Goal: Information Seeking & Learning: Learn about a topic

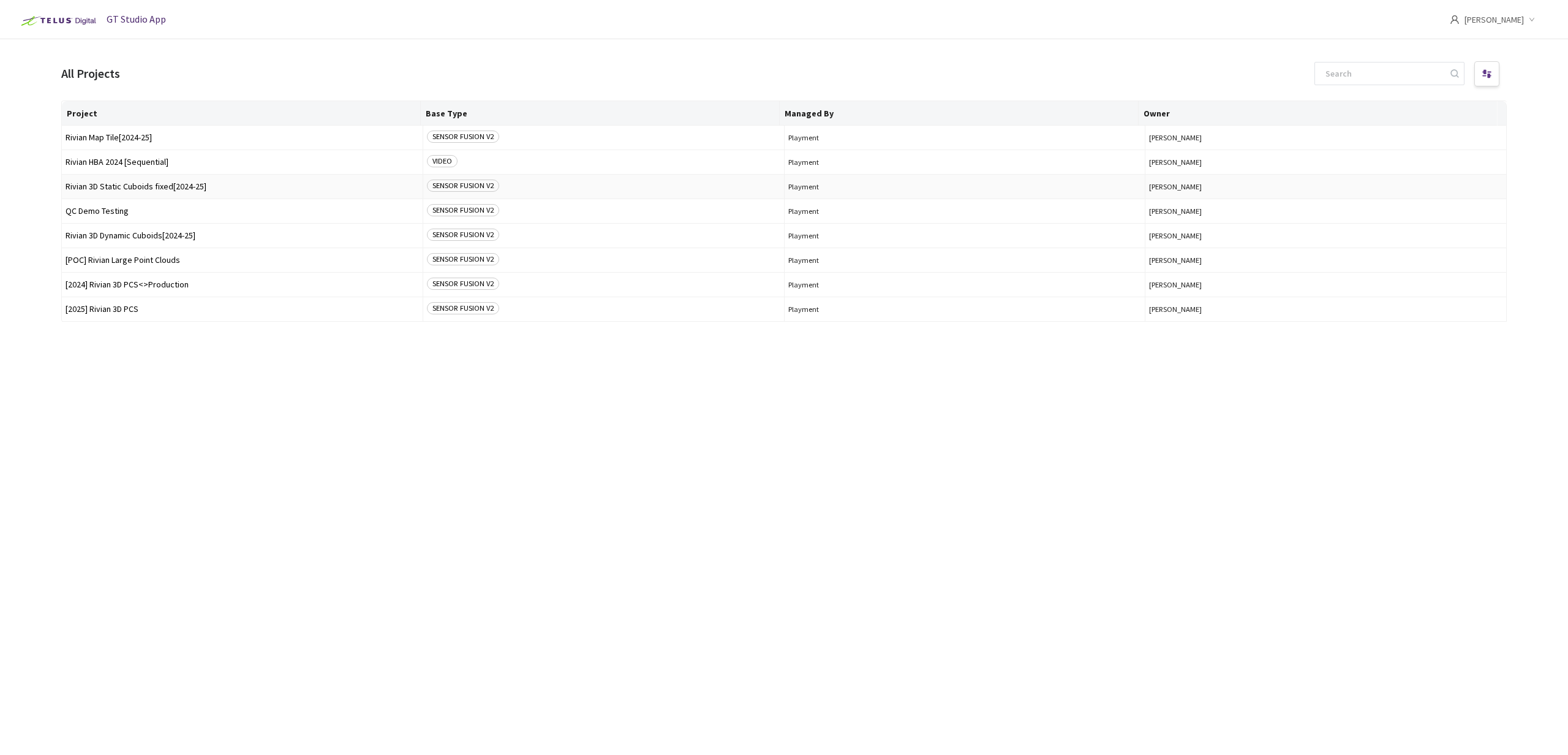
click at [175, 191] on td "Rivian 3D Static Cuboids fixed[2024-25]" at bounding box center [242, 187] width 362 height 25
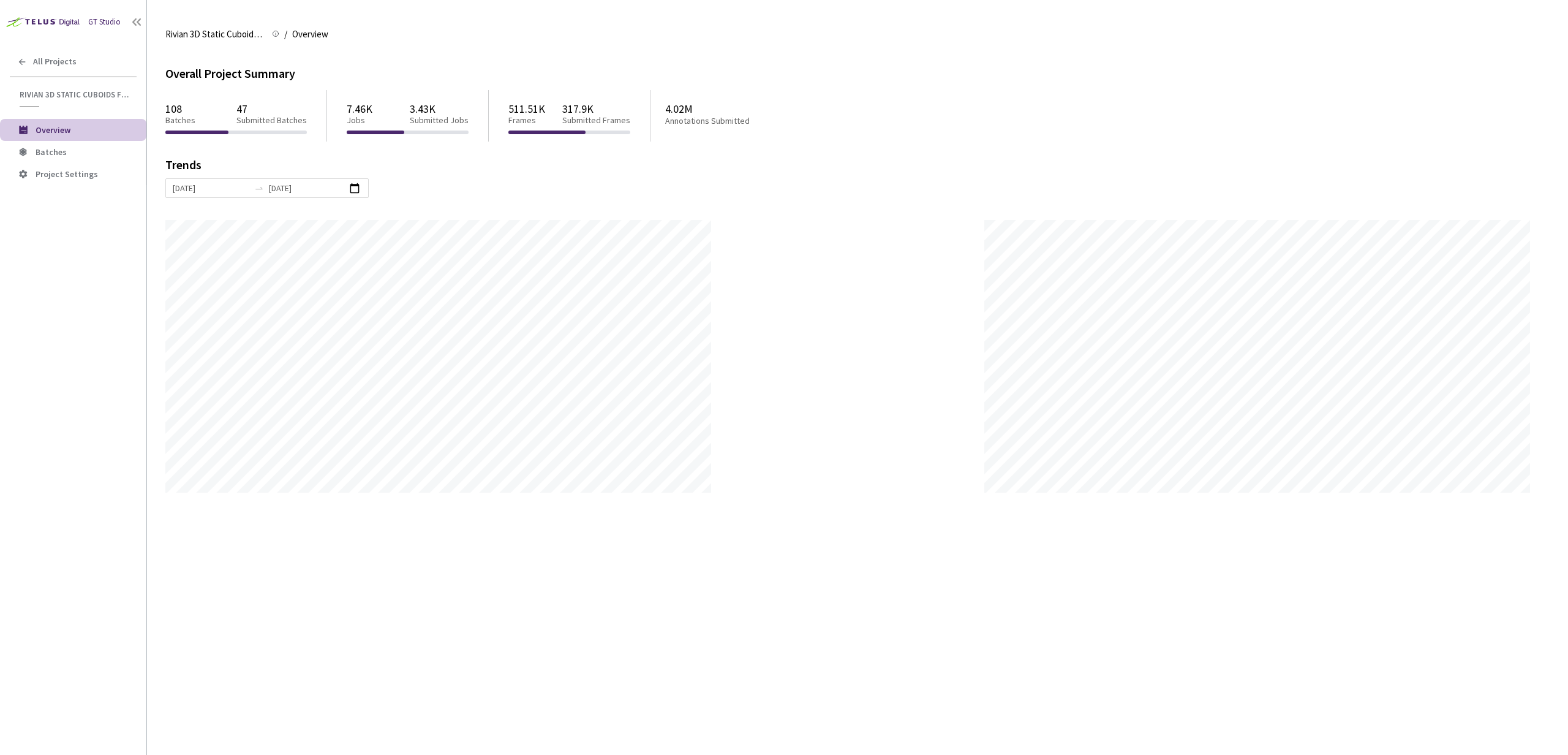
scroll to position [755, 1568]
click at [103, 162] on li "Batches" at bounding box center [73, 152] width 146 height 22
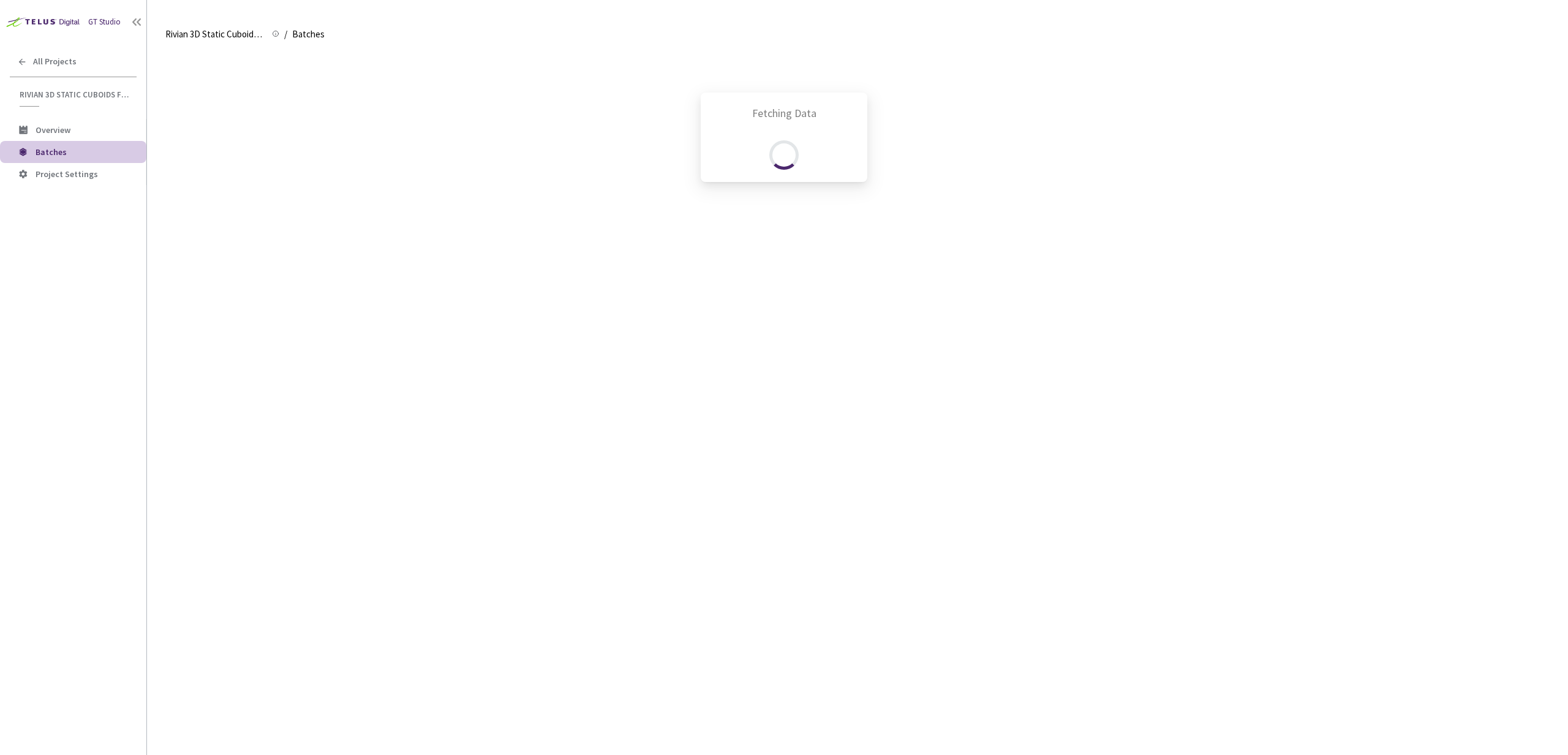
click at [86, 157] on div "Fetching Data" at bounding box center [784, 377] width 1568 height 755
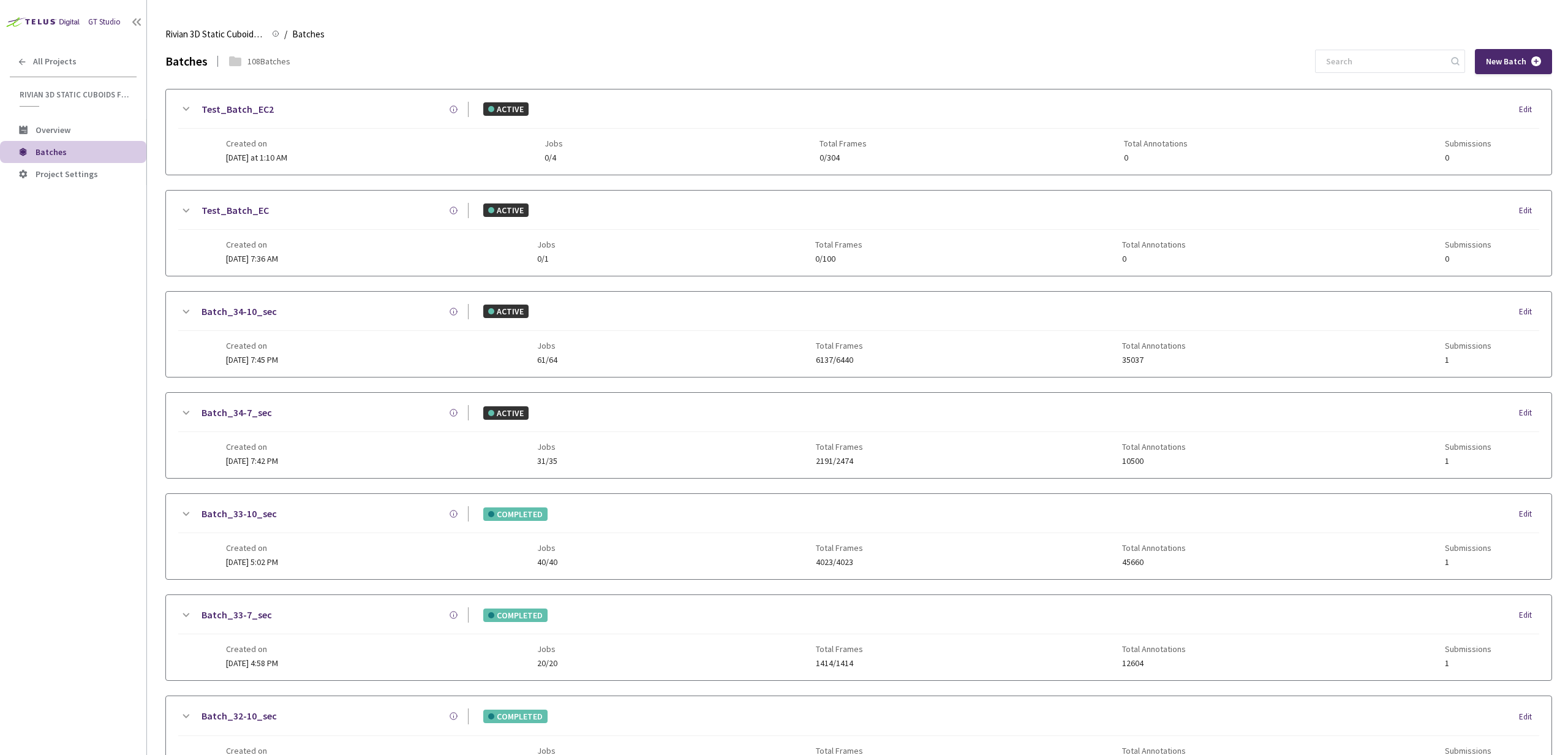
click at [256, 108] on link "Test_Batch_EC2" at bounding box center [237, 109] width 72 height 15
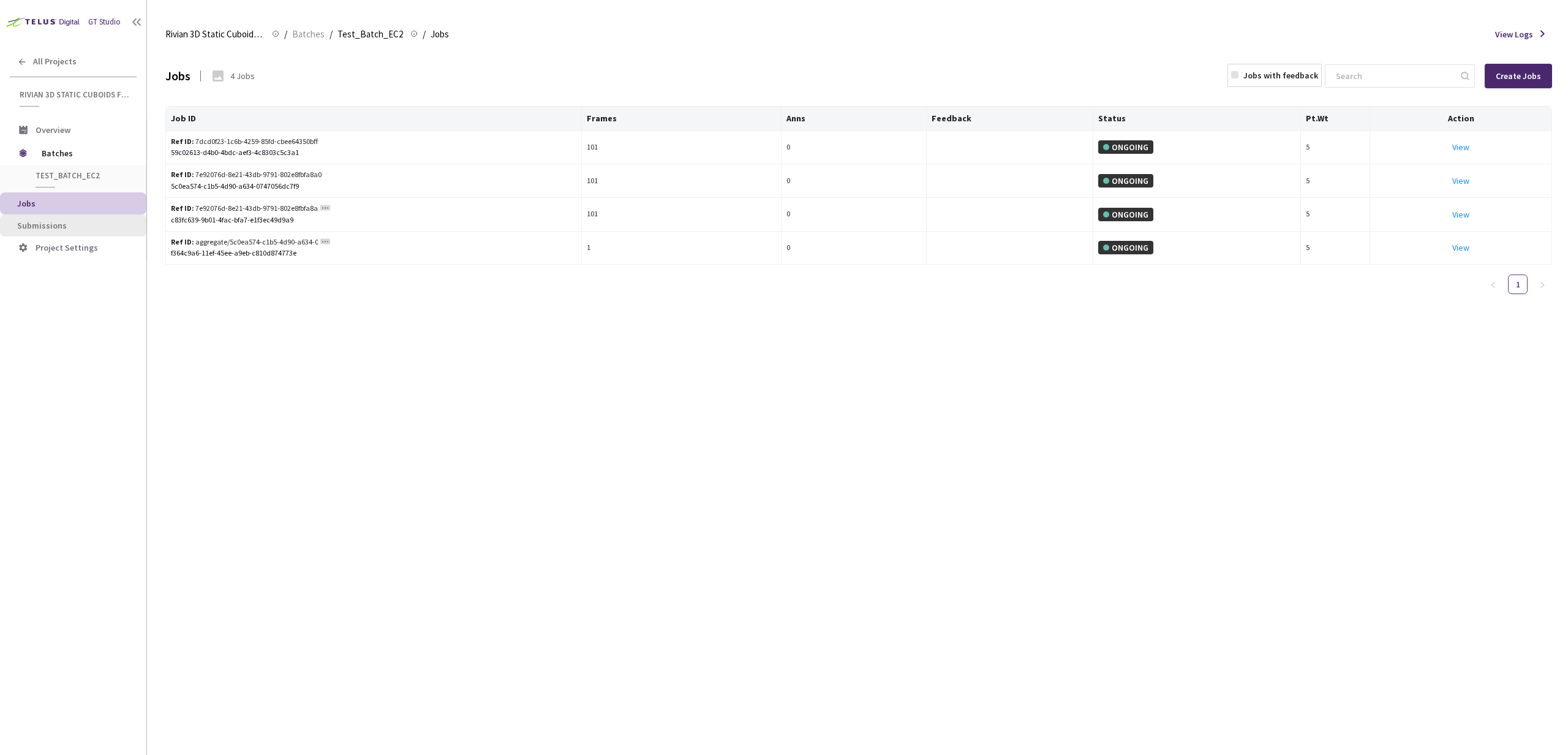
click at [82, 221] on span "Submissions" at bounding box center [77, 226] width 119 height 10
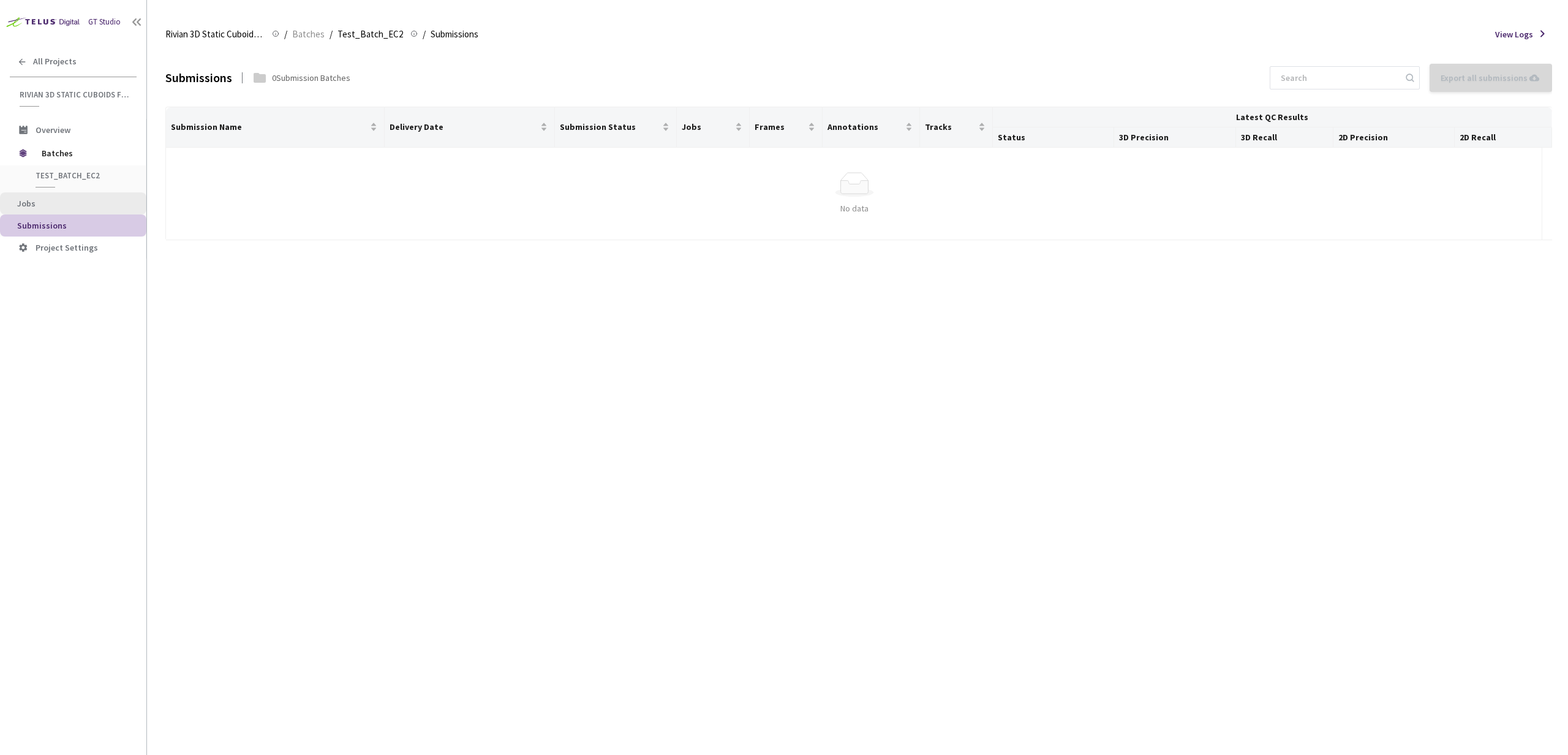
click at [92, 203] on span "Jobs" at bounding box center [77, 204] width 119 height 10
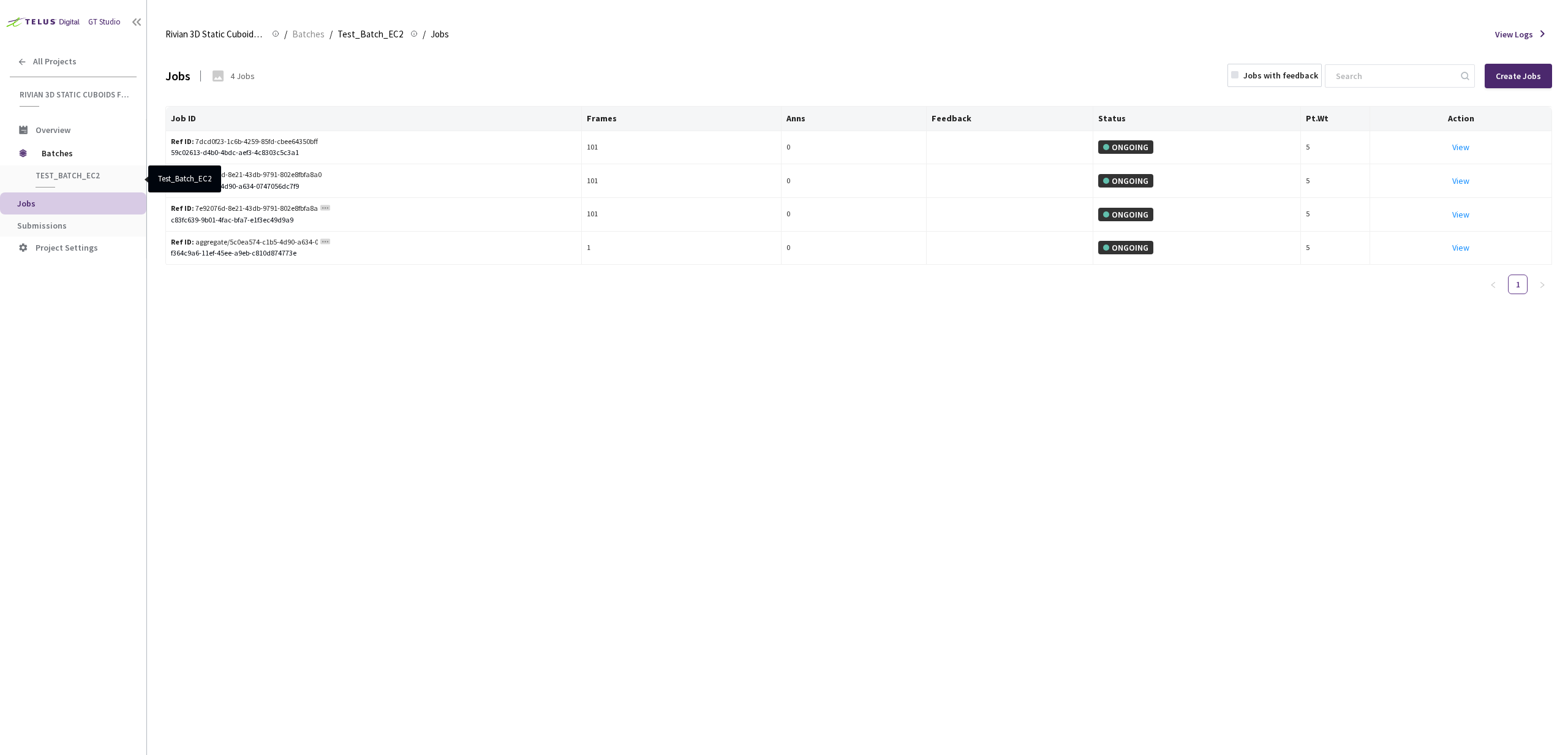
click at [100, 179] on span "Test_Batch_EC2" at bounding box center [81, 175] width 91 height 10
click at [378, 36] on span "Test_Batch_EC2" at bounding box center [370, 34] width 65 height 15
click at [1459, 249] on link "View This will only let you view the job and not perform the labelling task." at bounding box center [1461, 247] width 17 height 11
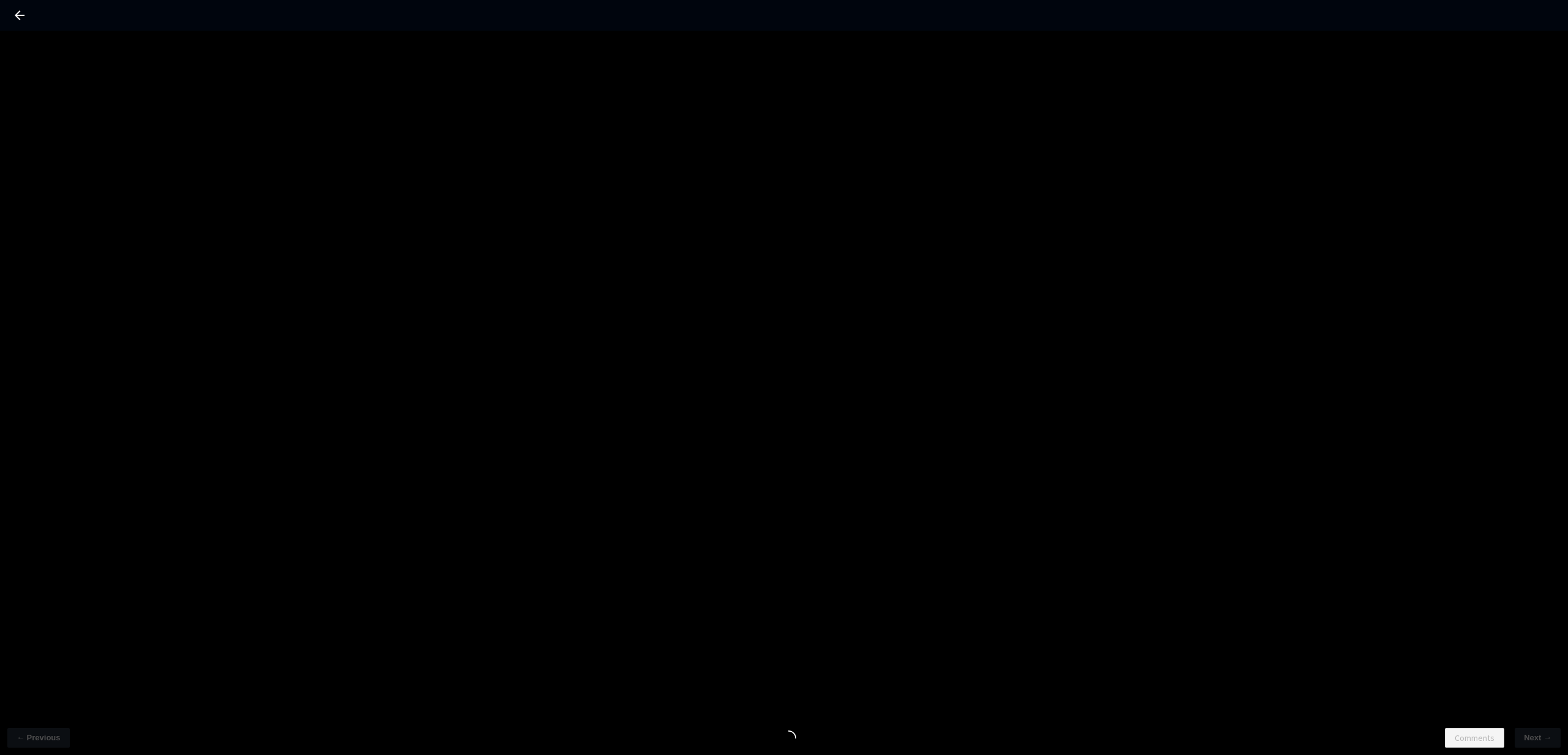
click at [18, 24] on div at bounding box center [20, 15] width 15 height 31
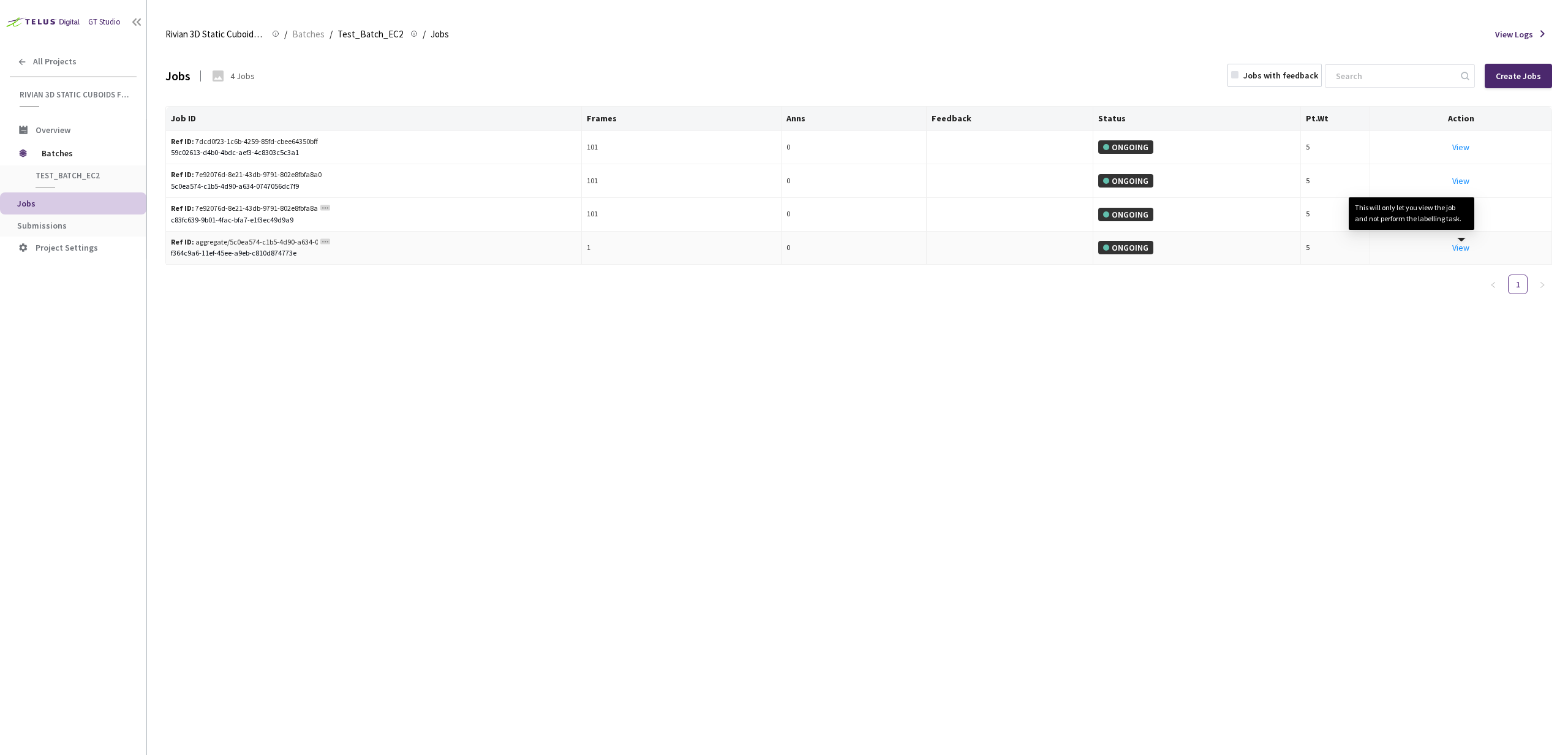
click at [1444, 283] on div "Job ID Frames Anns Feedback Status Pt.Wt Action Ref ID: 7dcd0f23-1c6b-4259-85fd…" at bounding box center [858, 205] width 1386 height 199
click at [57, 223] on span "Submissions" at bounding box center [42, 225] width 49 height 11
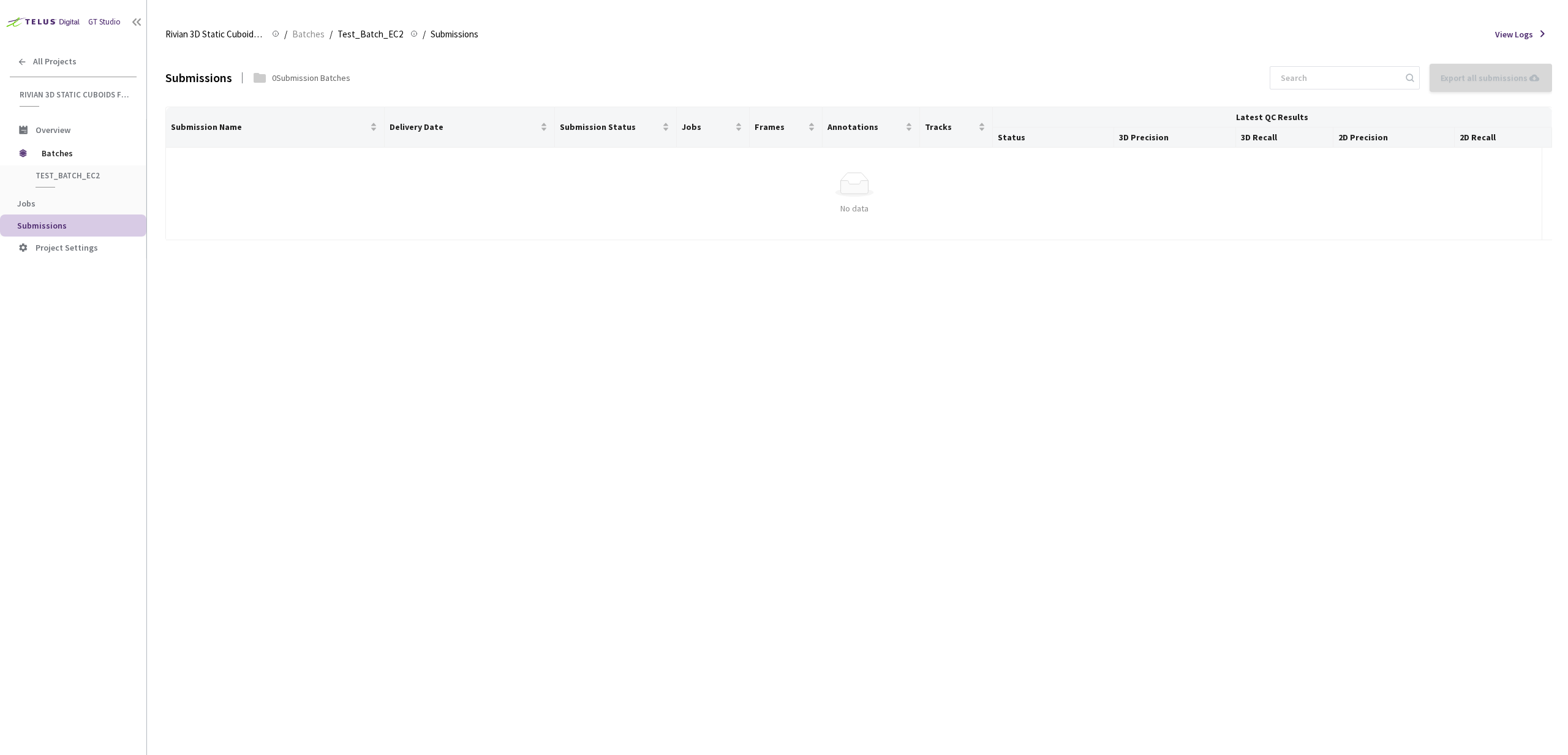
click at [424, 191] on div "Simple Empty" at bounding box center [854, 184] width 1357 height 25
click at [1478, 75] on div "Export all submissions" at bounding box center [1491, 78] width 100 height 14
click at [94, 205] on span "Jobs" at bounding box center [77, 204] width 119 height 10
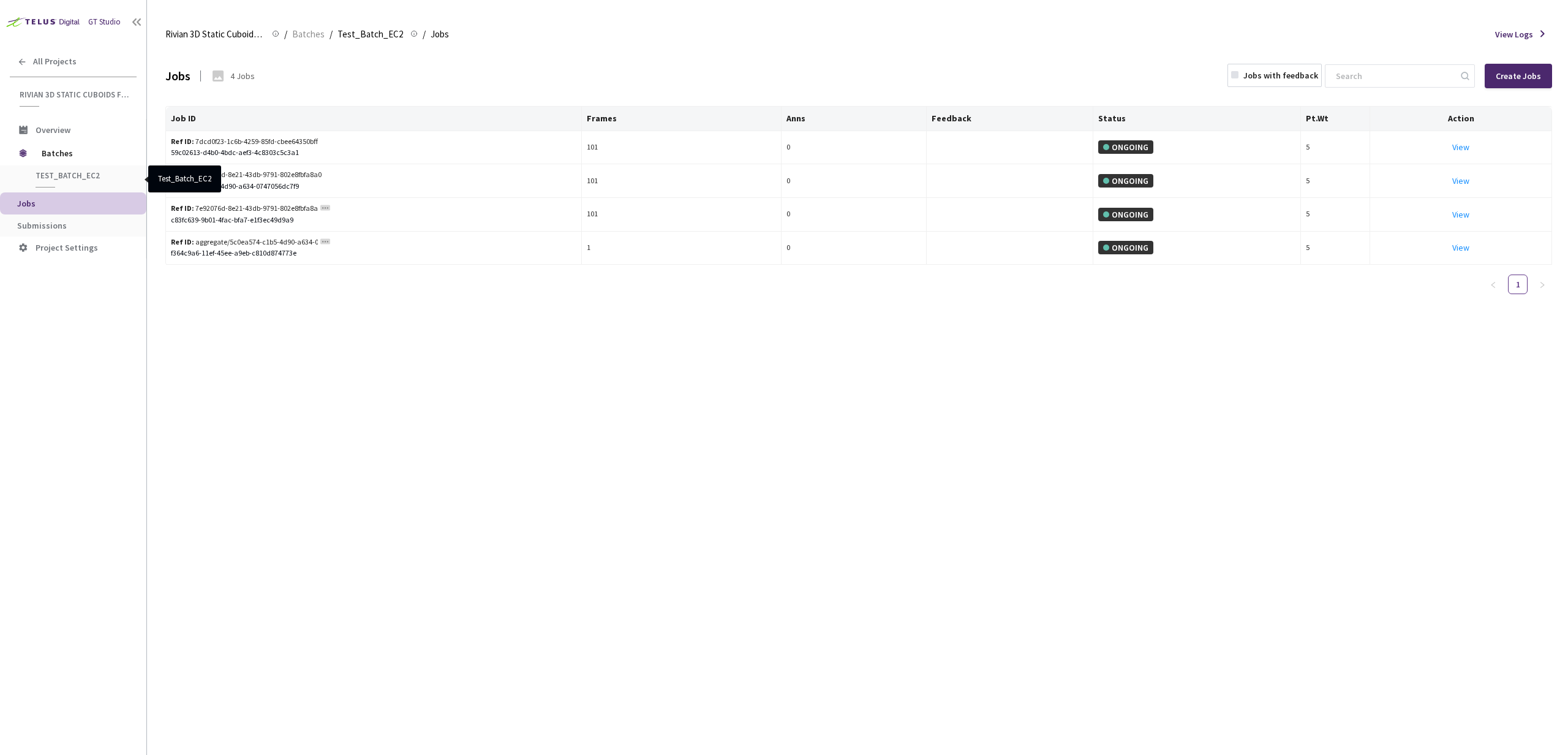
click at [106, 178] on span "Test_Batch_EC2" at bounding box center [81, 175] width 91 height 10
click at [1457, 248] on link "View This will only let you view the job and not perform the labelling task." at bounding box center [1461, 247] width 17 height 11
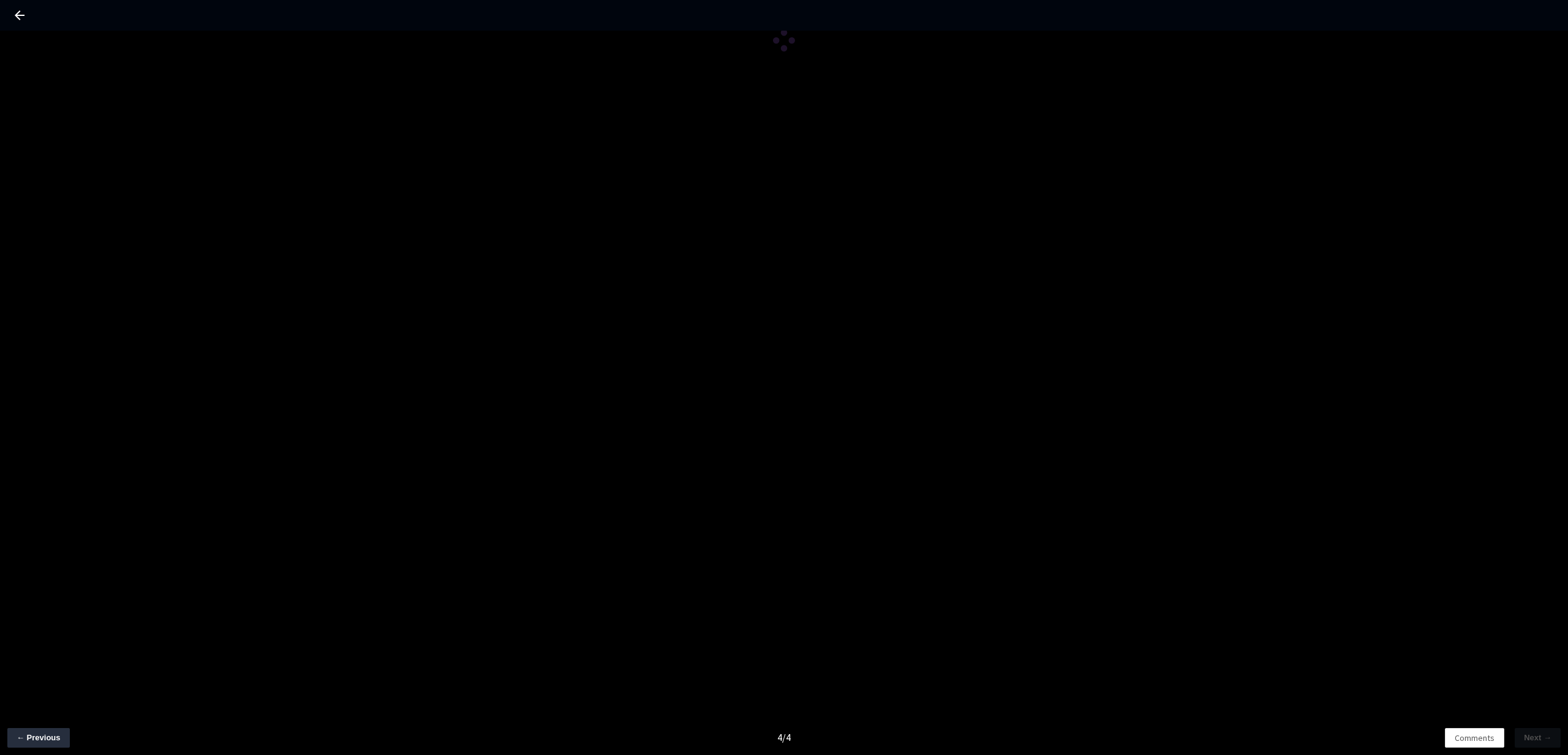
click at [13, 20] on icon at bounding box center [20, 15] width 15 height 15
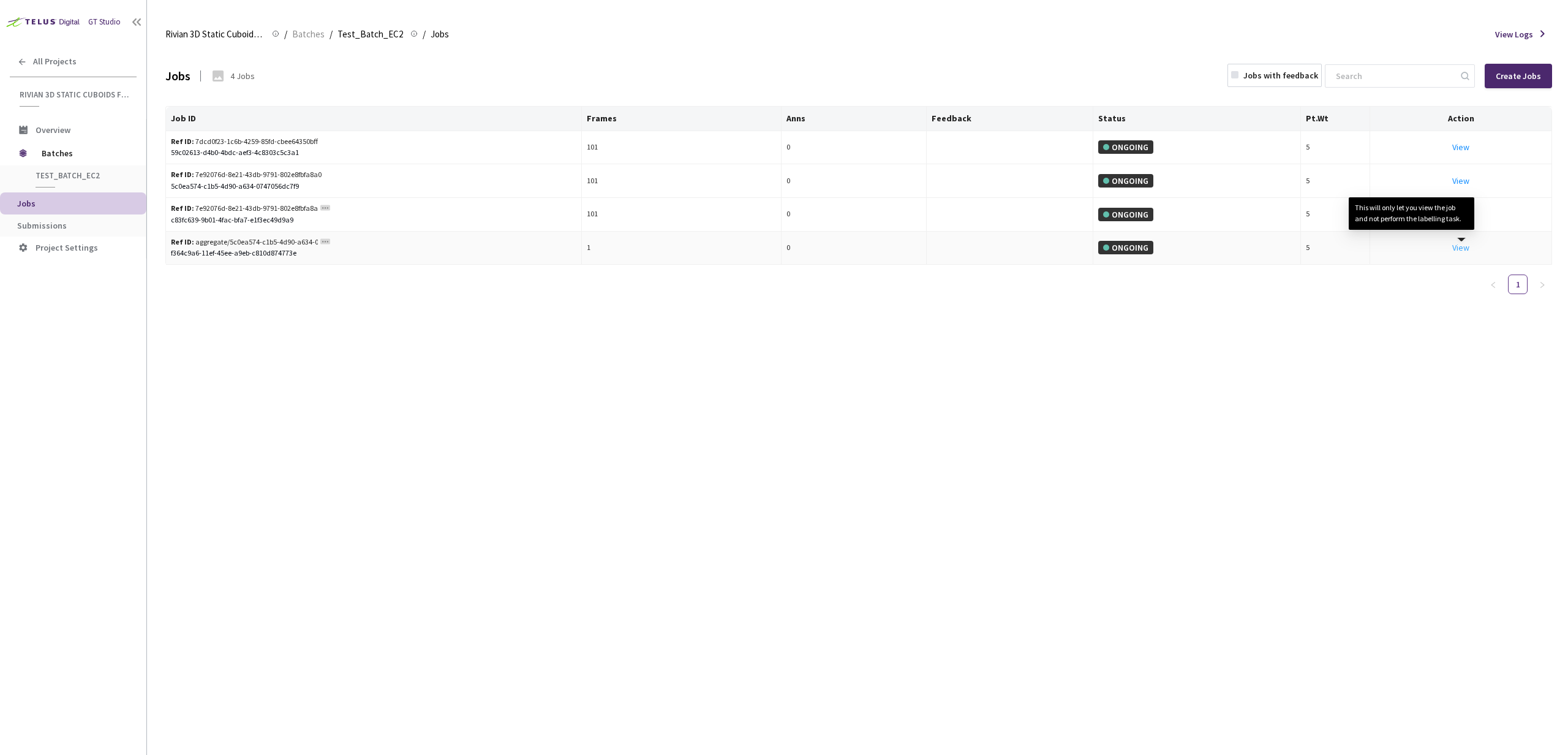
click at [1465, 251] on link "View This will only let you view the job and not perform the labelling task." at bounding box center [1461, 247] width 17 height 11
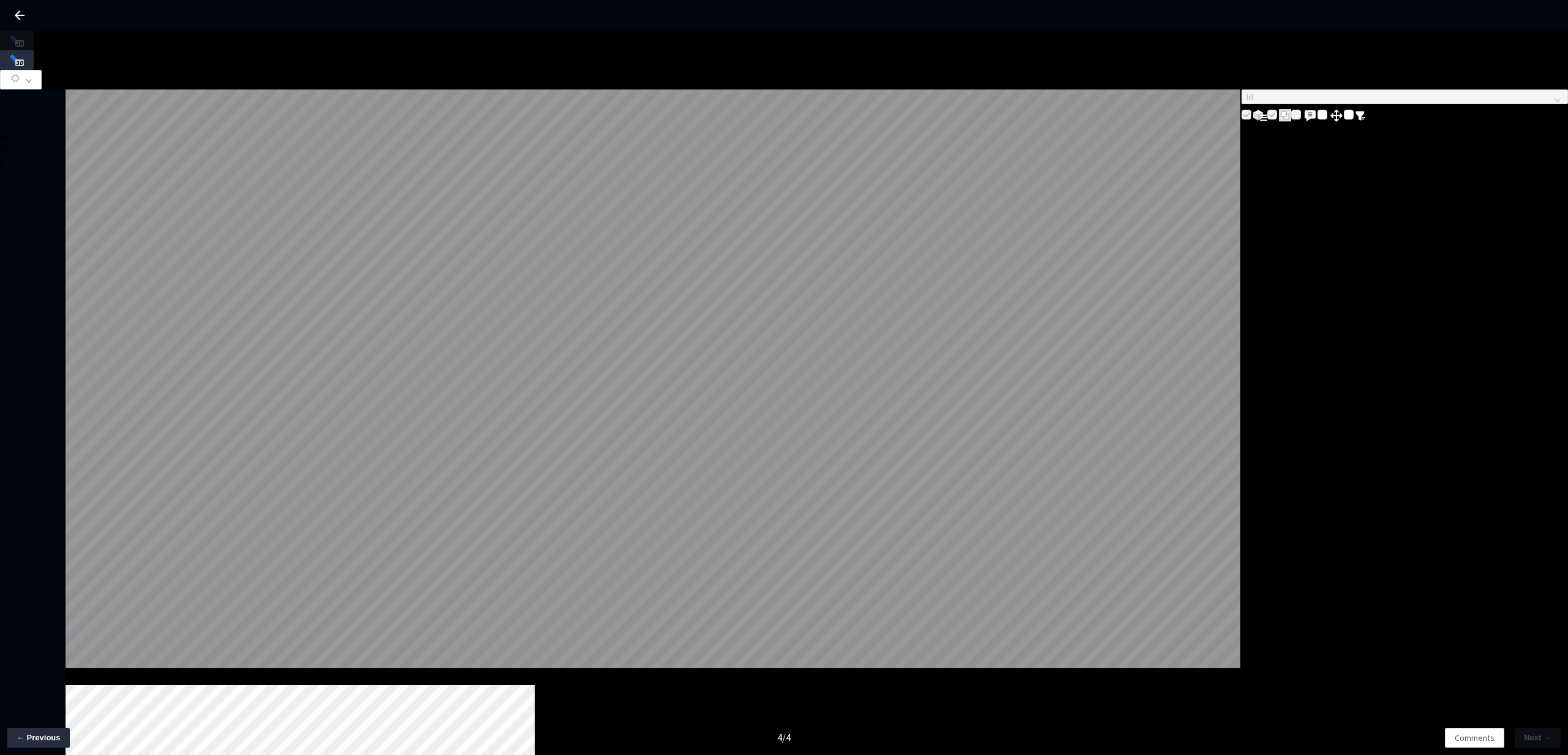
click at [41, 70] on button "button" at bounding box center [20, 79] width 41 height 20
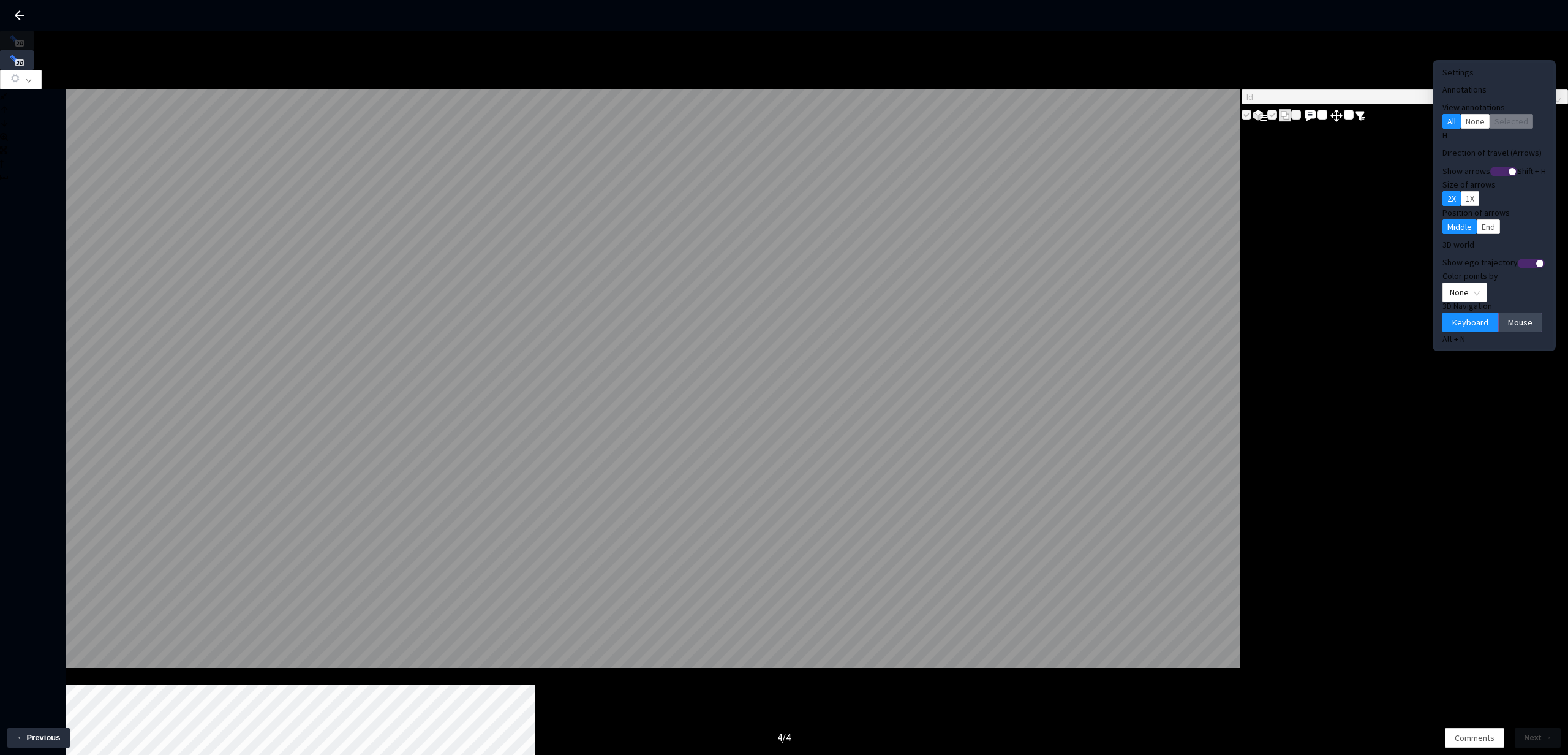
click at [1508, 315] on span "Mouse" at bounding box center [1520, 322] width 25 height 14
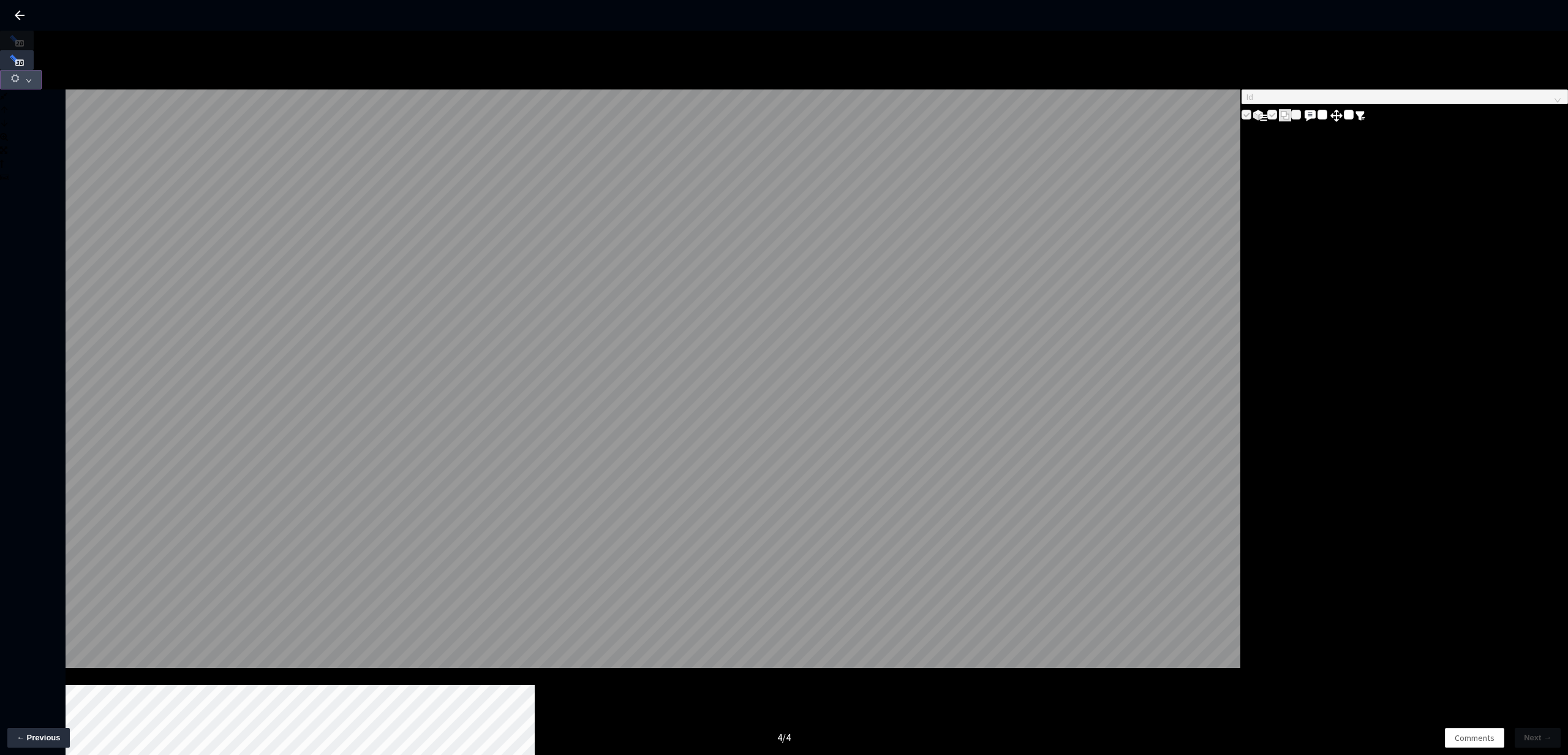
click at [21, 73] on icon "button" at bounding box center [15, 78] width 11 height 11
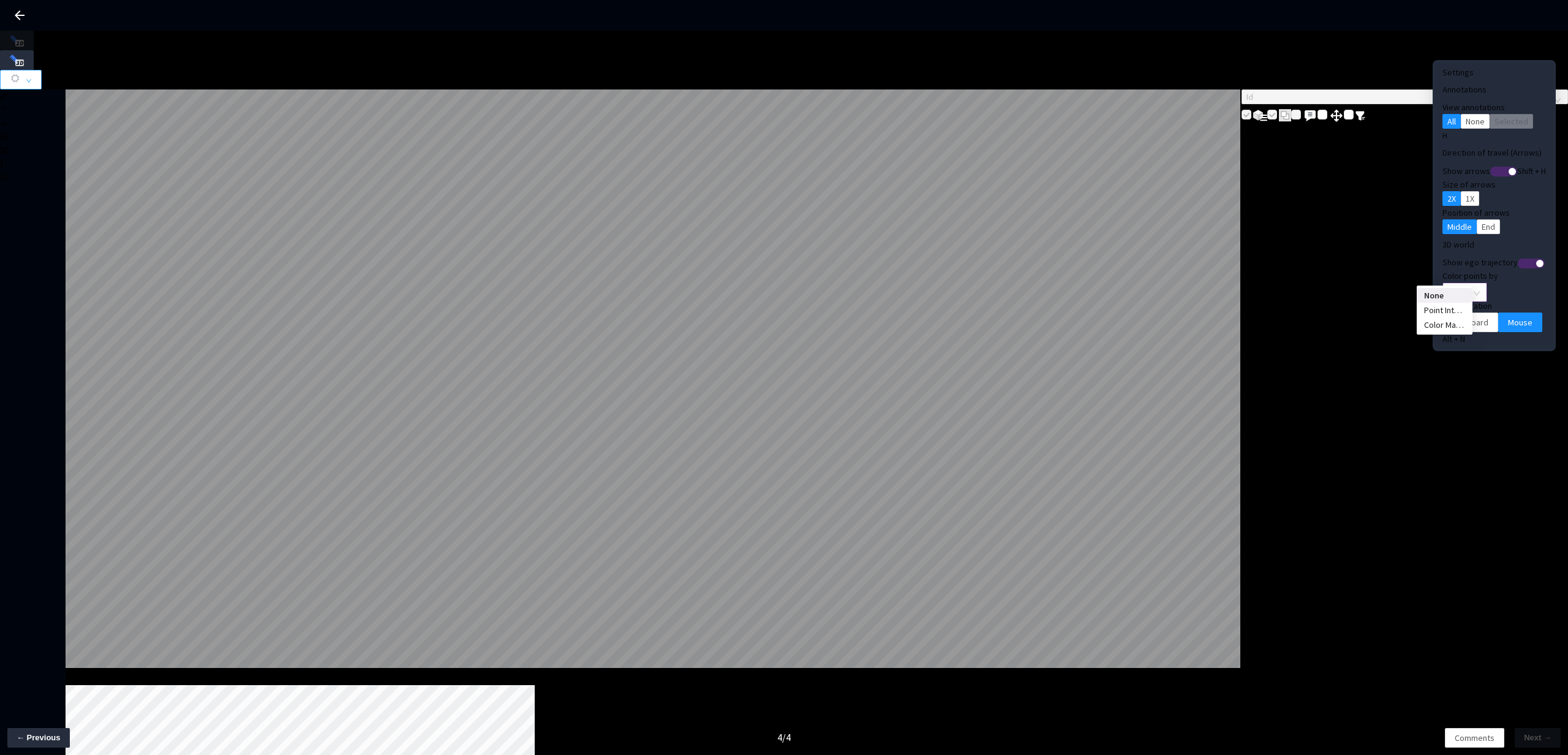
click at [1449, 283] on span "None" at bounding box center [1464, 292] width 30 height 18
click at [1436, 317] on div "Point Intensity" at bounding box center [1444, 310] width 41 height 14
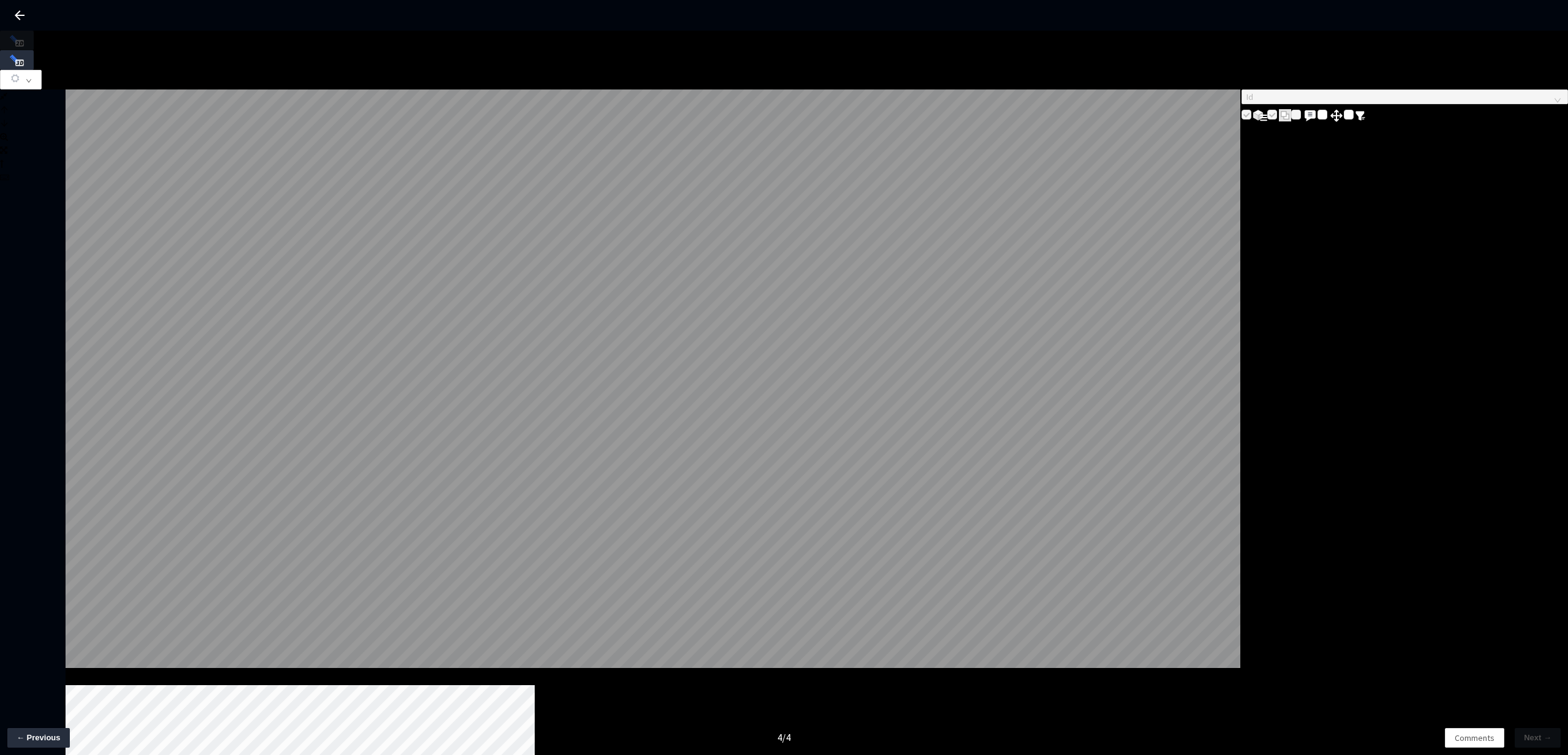
drag, startPoint x: 103, startPoint y: 708, endPoint x: 84, endPoint y: 707, distance: 19.0
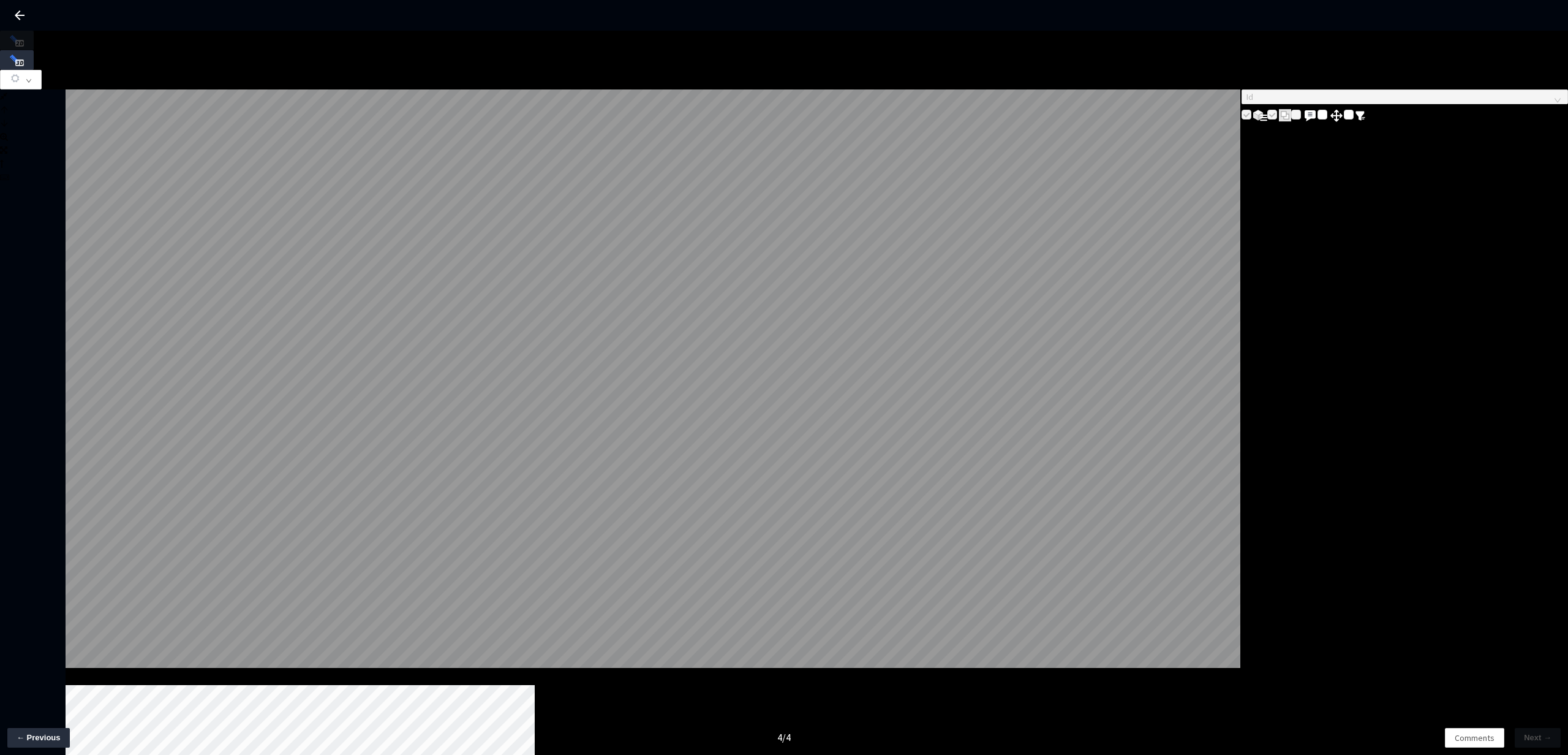
drag, startPoint x: 834, startPoint y: 713, endPoint x: -414, endPoint y: 648, distance: 1249.7
click at [0, 648] on html "GT Studio All Projects Rivian 3D Static Cuboids fixed[2024-25] Rivian 3D Static…" at bounding box center [784, 377] width 1568 height 755
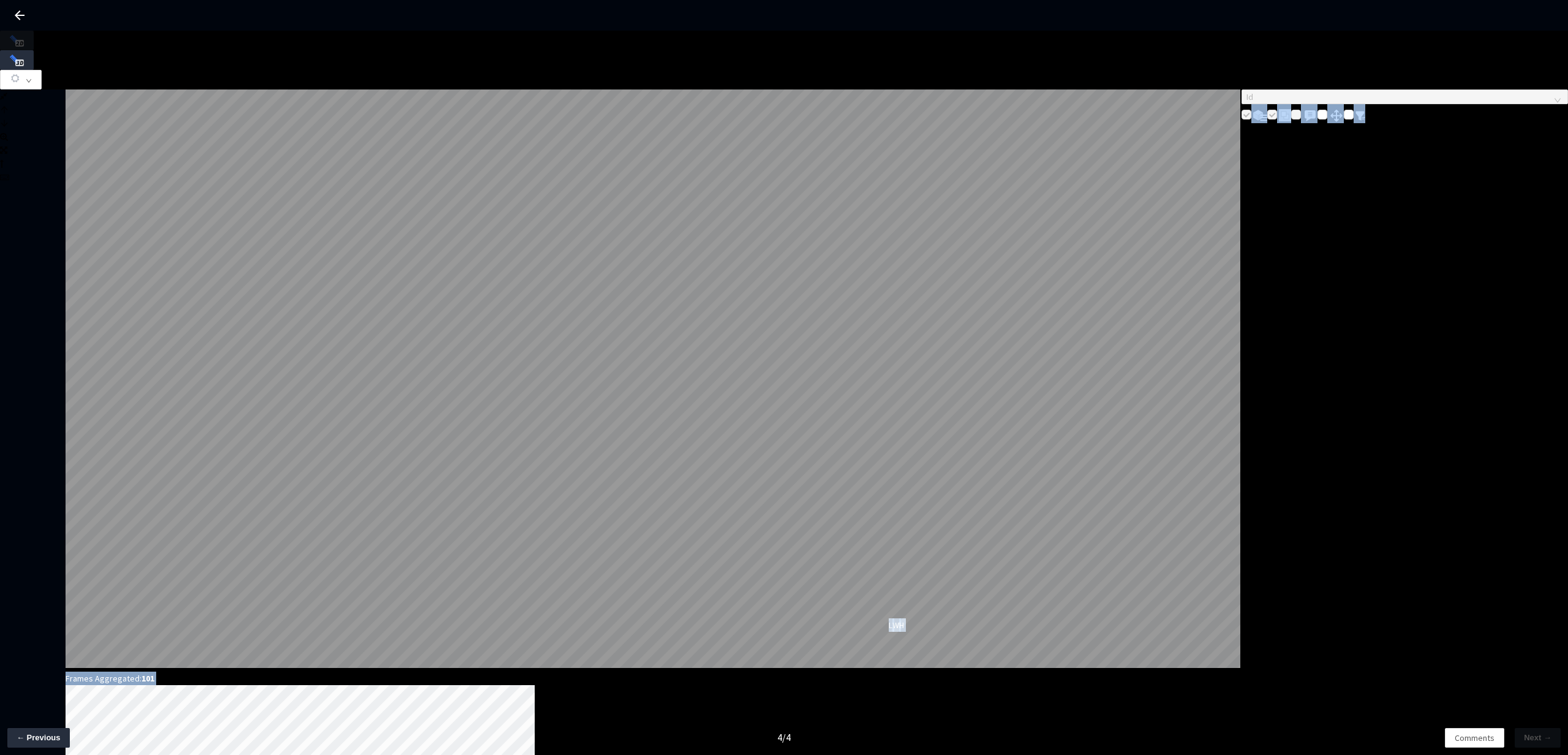
drag, startPoint x: 260, startPoint y: 710, endPoint x: 45, endPoint y: 714, distance: 215.0
click at [45, 689] on div "Frames Aggregated: 101 L W H cam_lane_change_right 4 / 6 Id Image Frame : 15 1/…" at bounding box center [784, 360] width 1568 height 659
drag, startPoint x: 942, startPoint y: 675, endPoint x: 907, endPoint y: 675, distance: 35.0
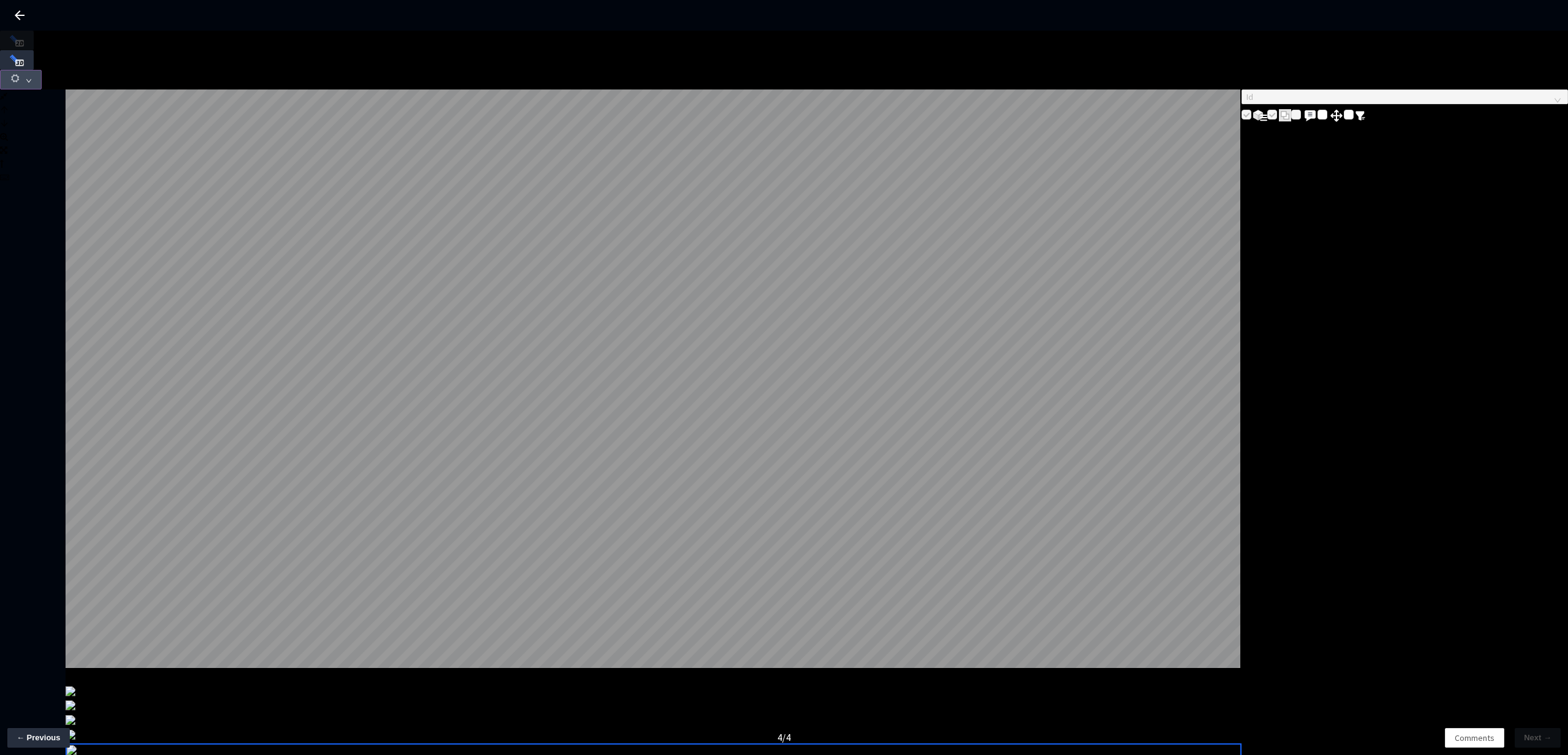
click at [41, 70] on button "button" at bounding box center [20, 79] width 41 height 20
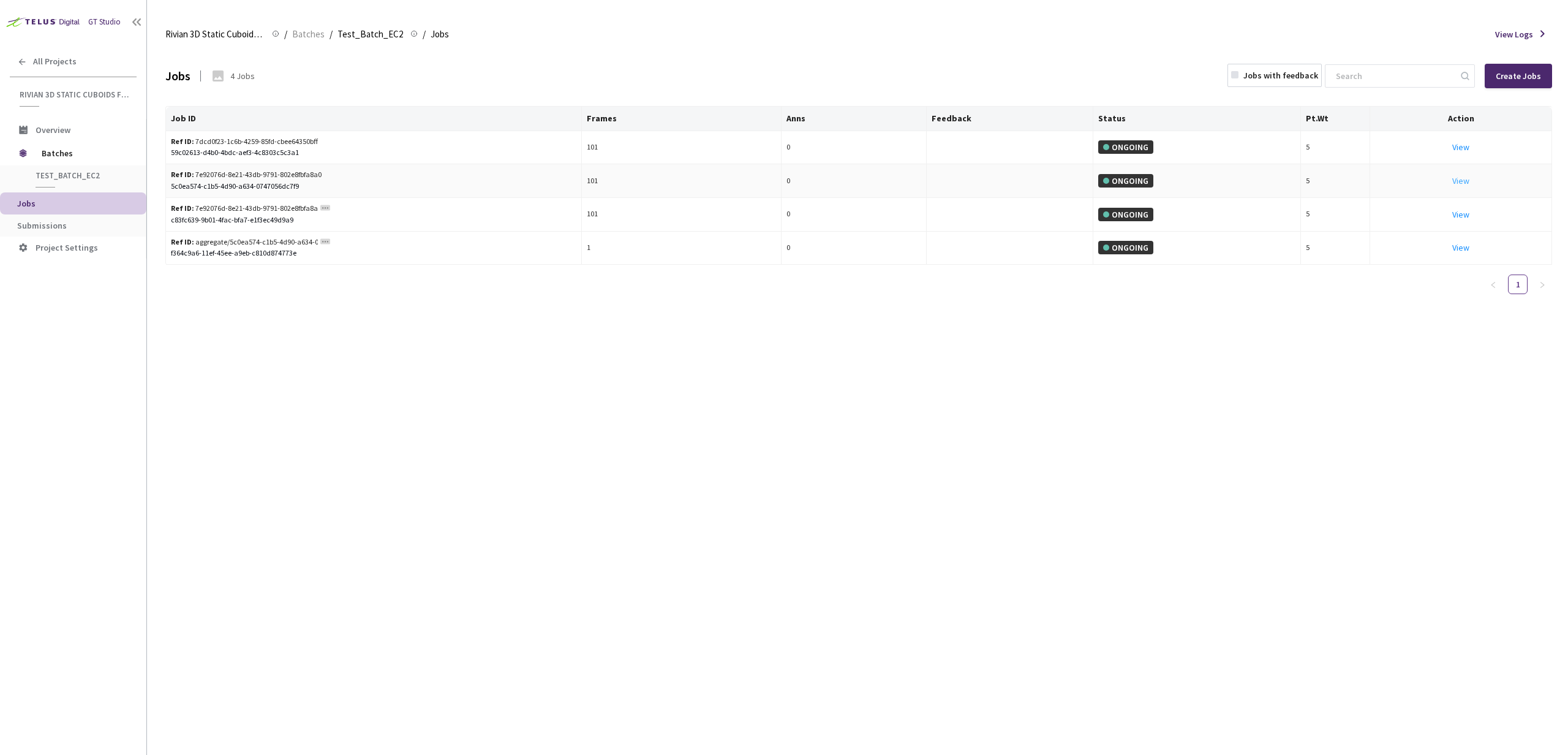
click at [1467, 180] on link "View This will only let you view the job and not perform the labelling task." at bounding box center [1461, 181] width 17 height 11
click at [1457, 181] on link "View This will only let you view the job and not perform the labelling task." at bounding box center [1461, 181] width 17 height 11
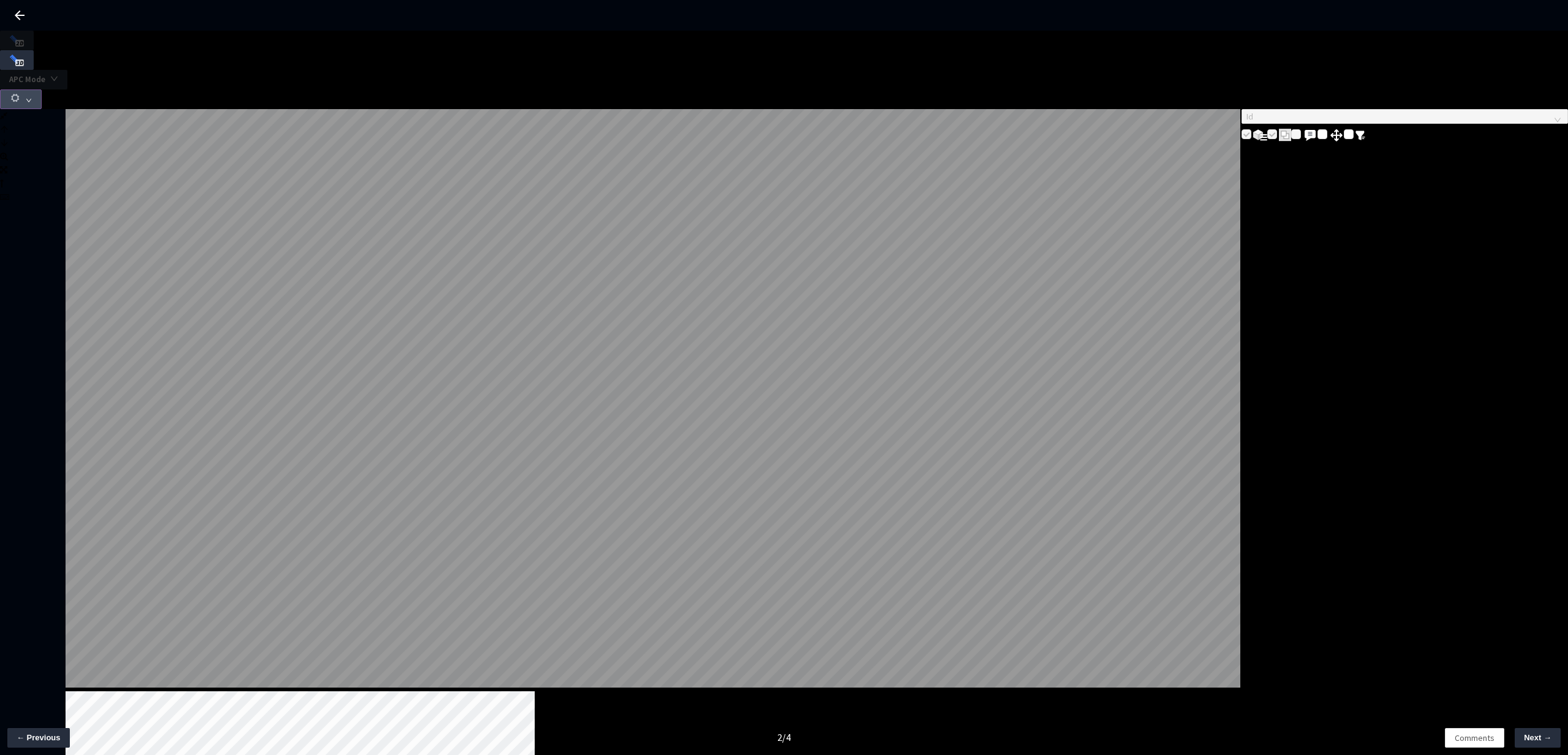
click at [32, 98] on icon "down" at bounding box center [28, 100] width 6 height 6
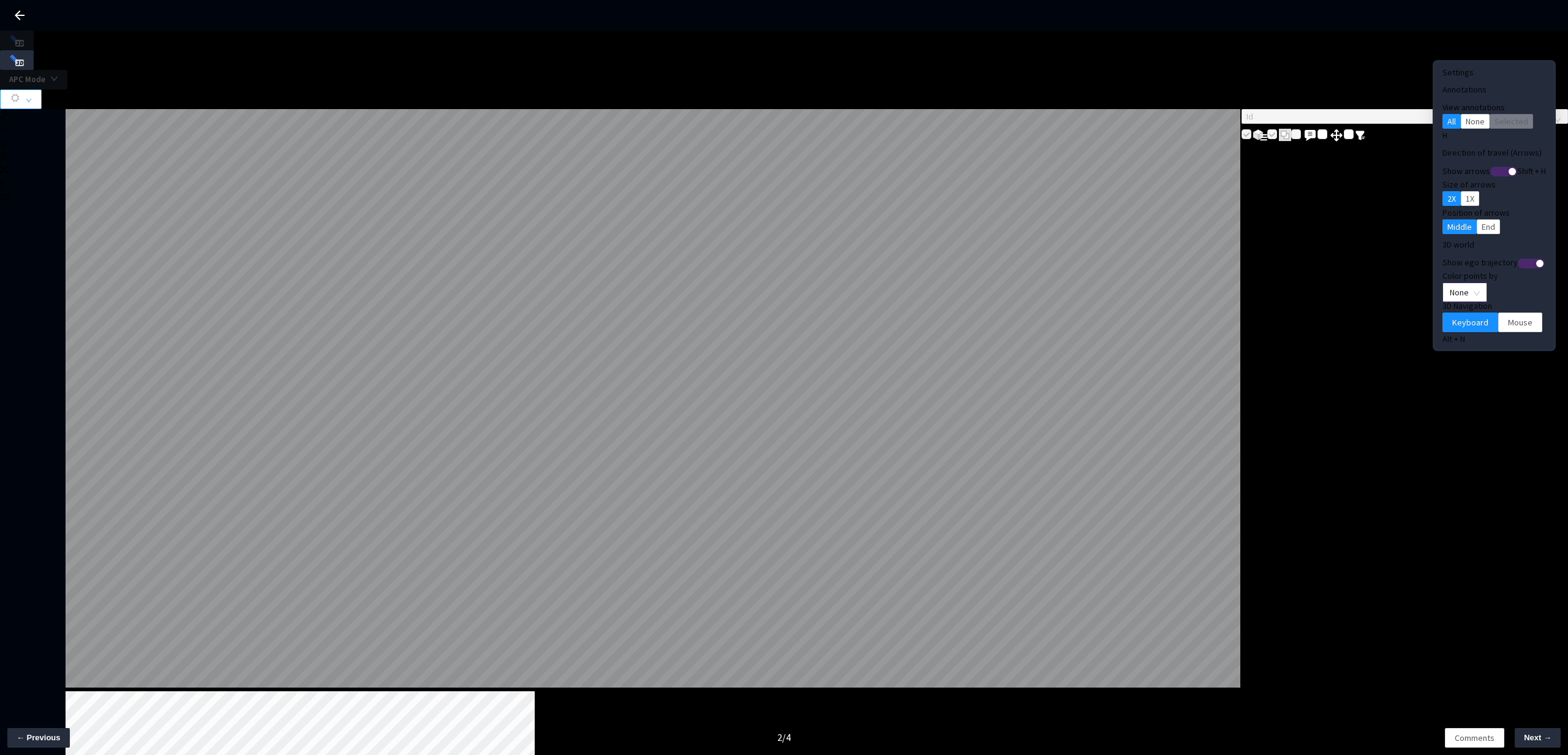
click at [1449, 283] on span "None" at bounding box center [1464, 292] width 30 height 18
click at [1444, 317] on div "Point Intensity" at bounding box center [1444, 310] width 41 height 14
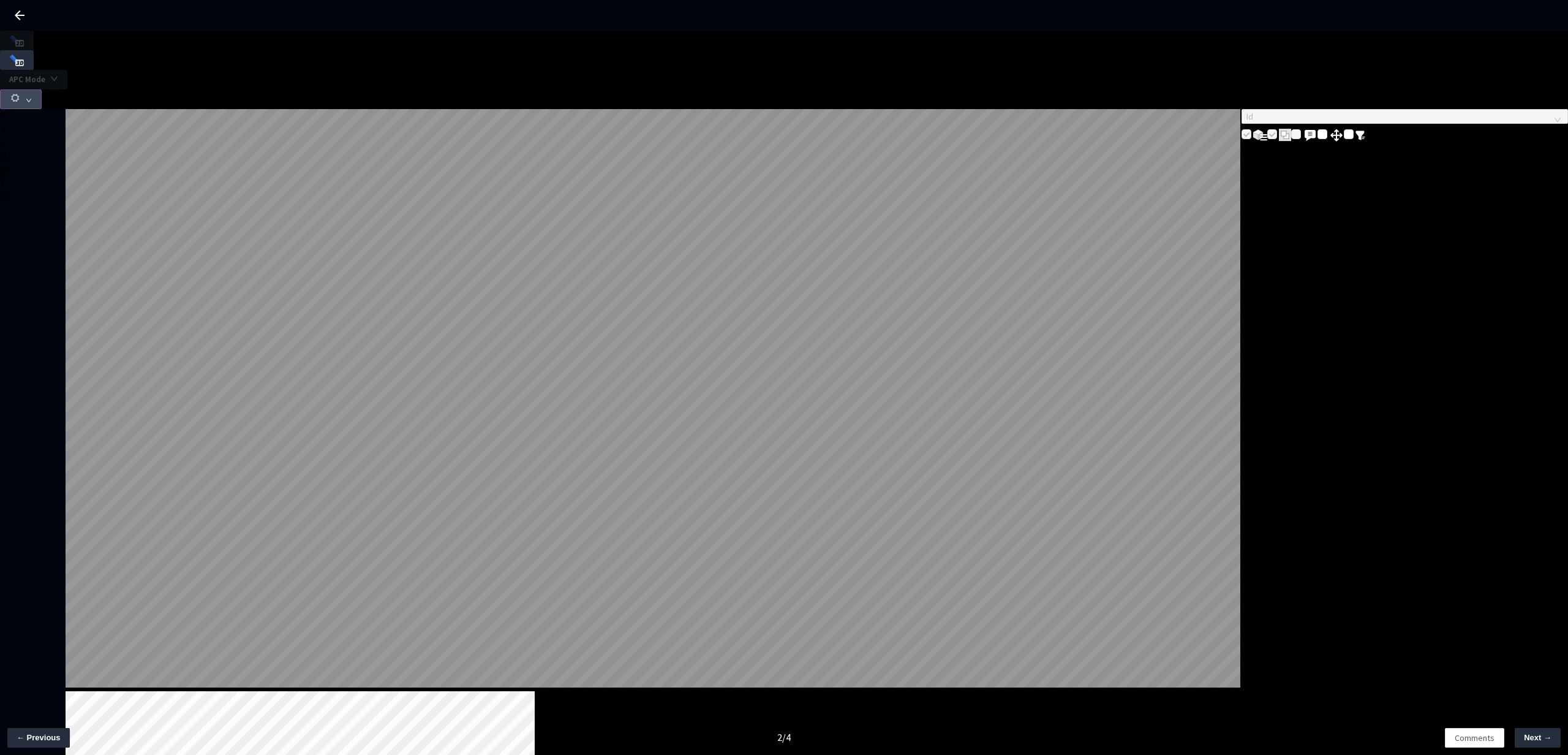
click at [41, 90] on button "button" at bounding box center [20, 99] width 41 height 20
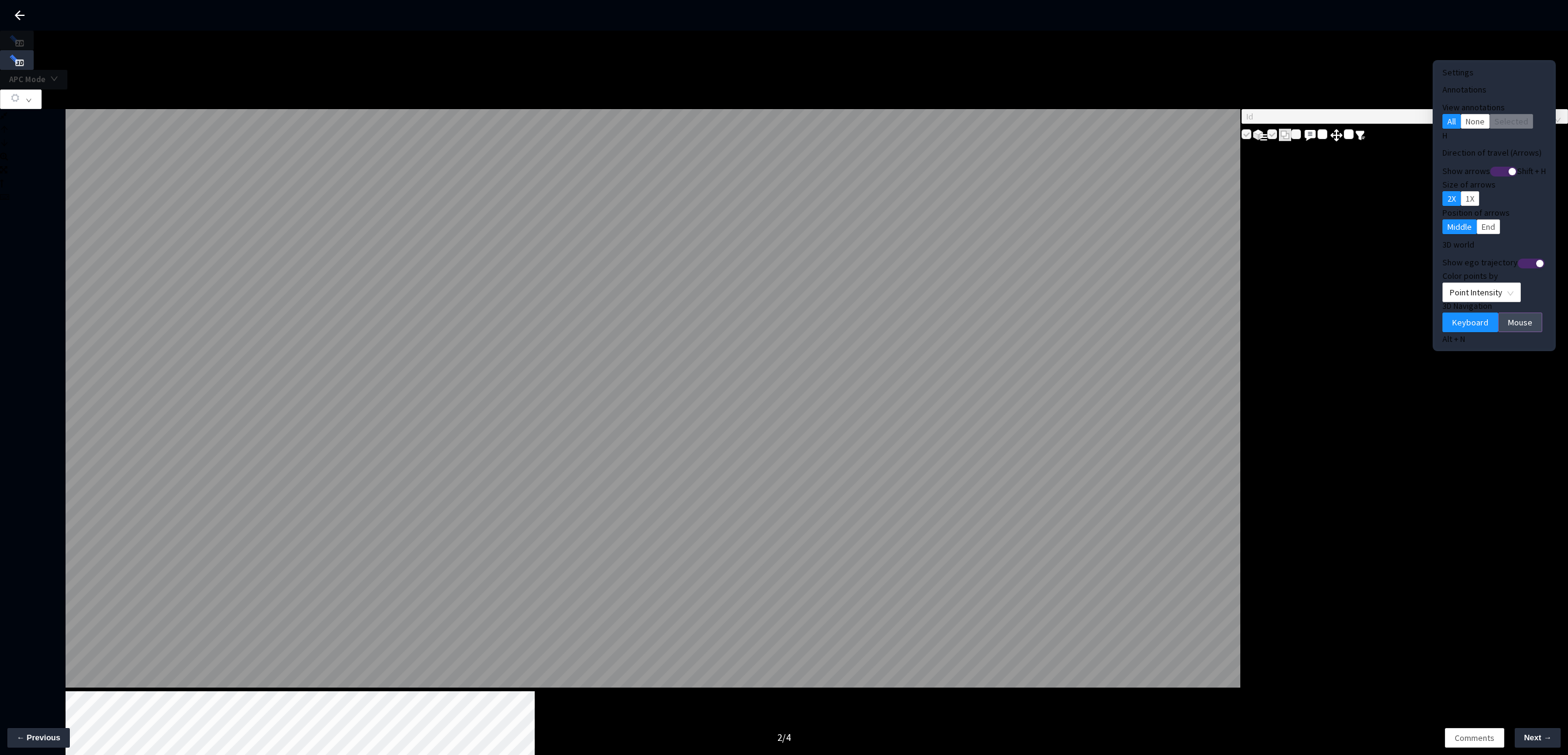
click at [1508, 315] on span "Mouse" at bounding box center [1520, 322] width 25 height 14
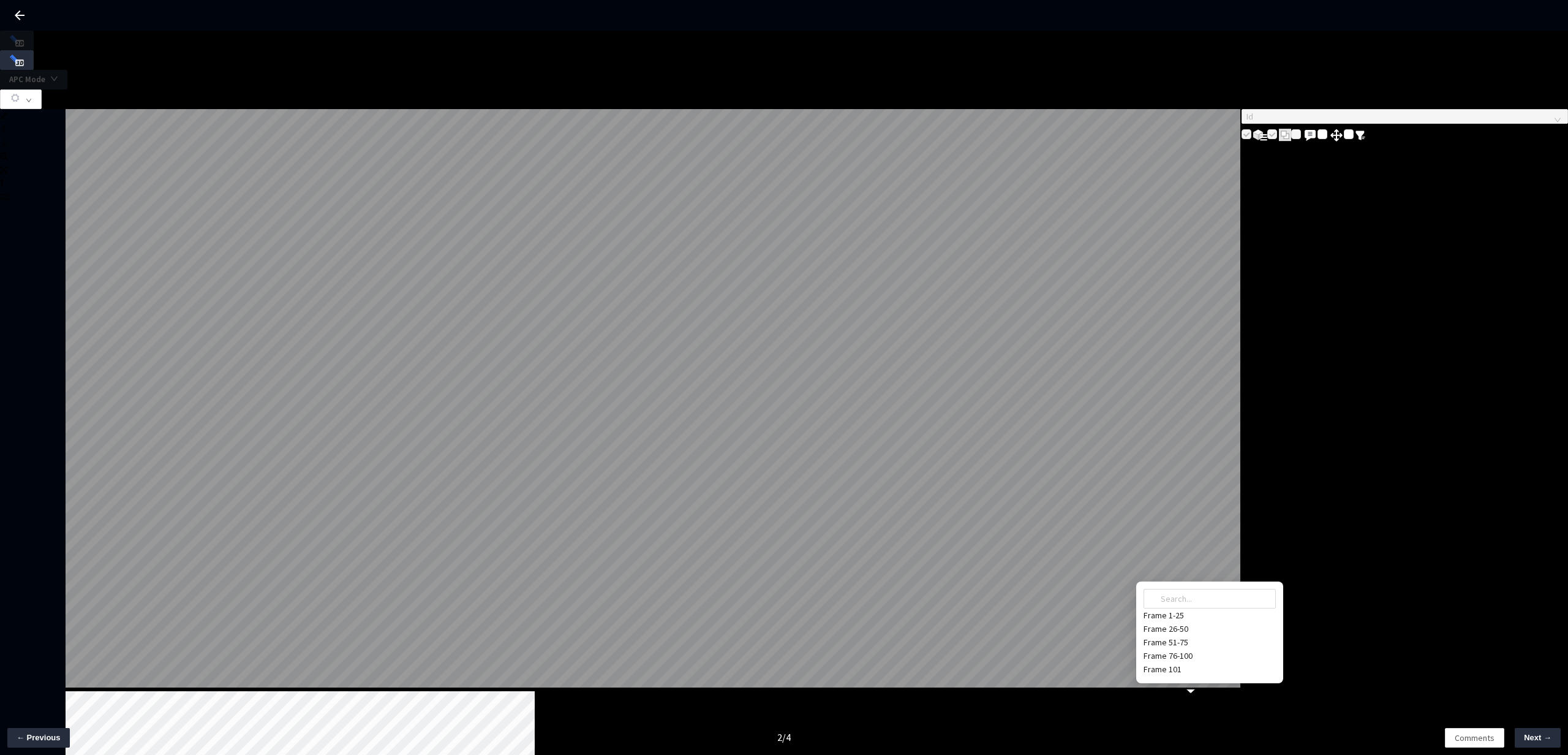
click at [1188, 663] on div "Frame 101" at bounding box center [1209, 669] width 132 height 14
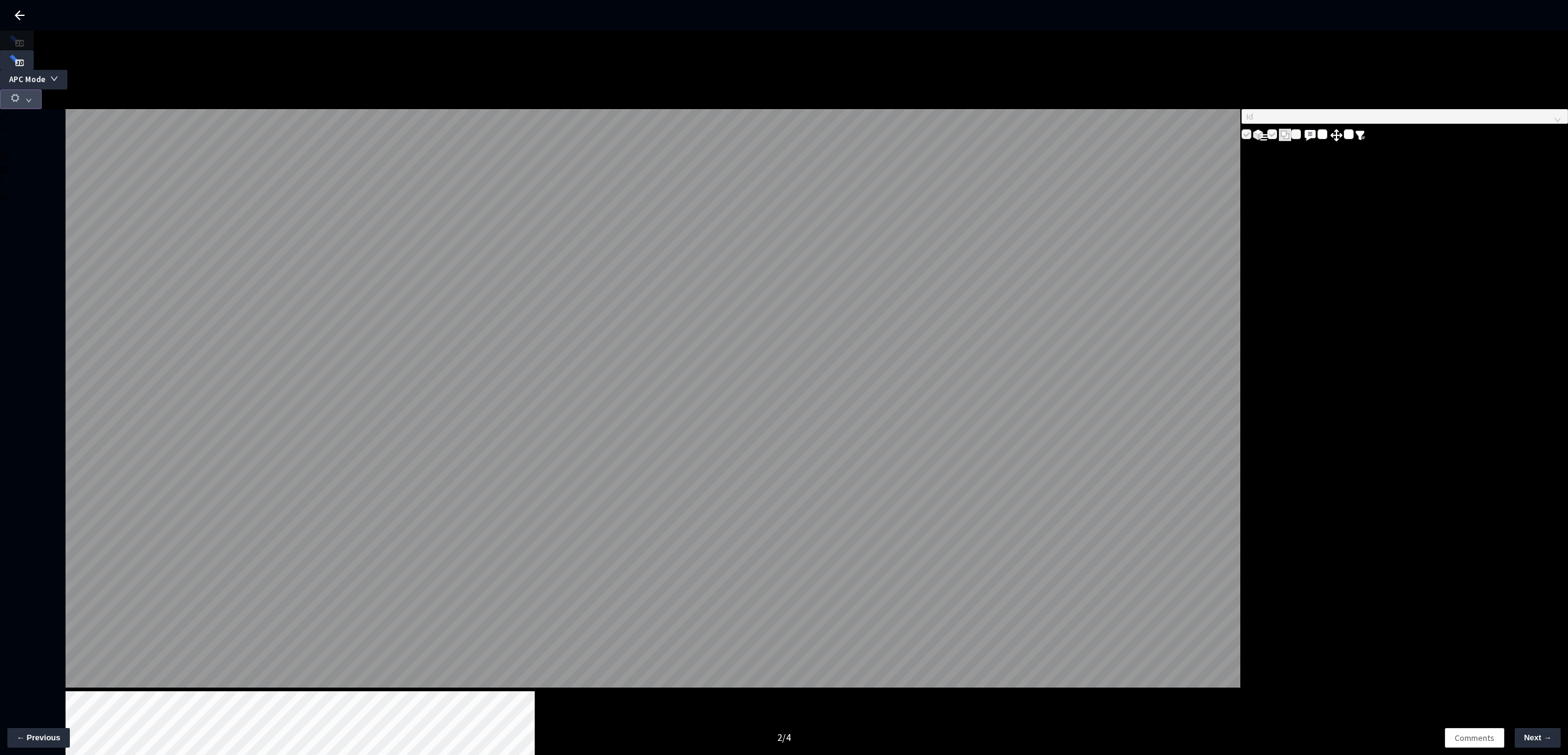
click at [41, 90] on button "button" at bounding box center [20, 99] width 41 height 20
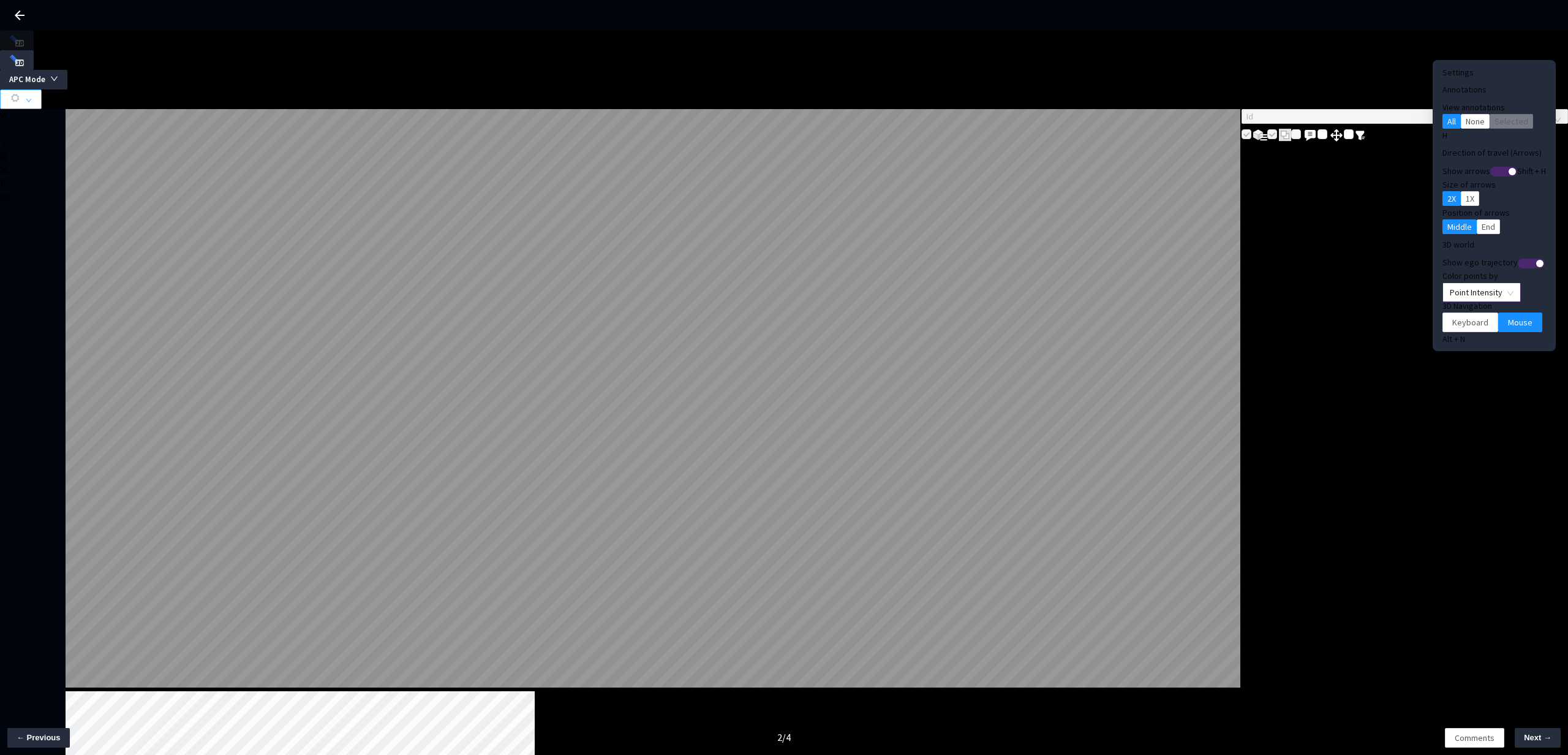
click at [1449, 283] on span "Point Intensity" at bounding box center [1481, 292] width 64 height 18
click at [1448, 317] on div "Point Intensity" at bounding box center [1451, 310] width 69 height 15
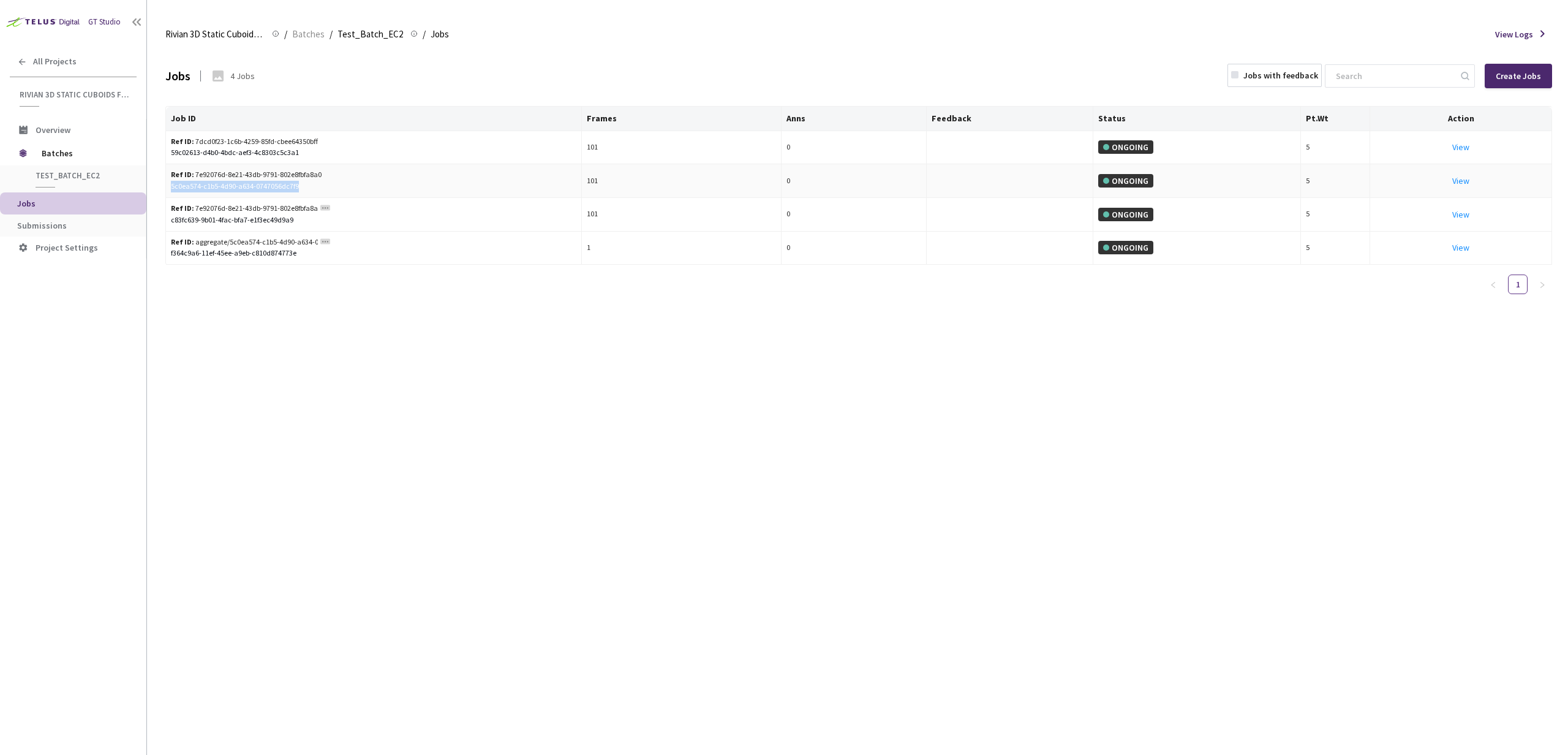
drag, startPoint x: 302, startPoint y: 188, endPoint x: 172, endPoint y: 191, distance: 130.0
click at [172, 191] on div "5c0ea574-c1b5-4d90-a634-0747056dc7f9" at bounding box center [373, 186] width 405 height 12
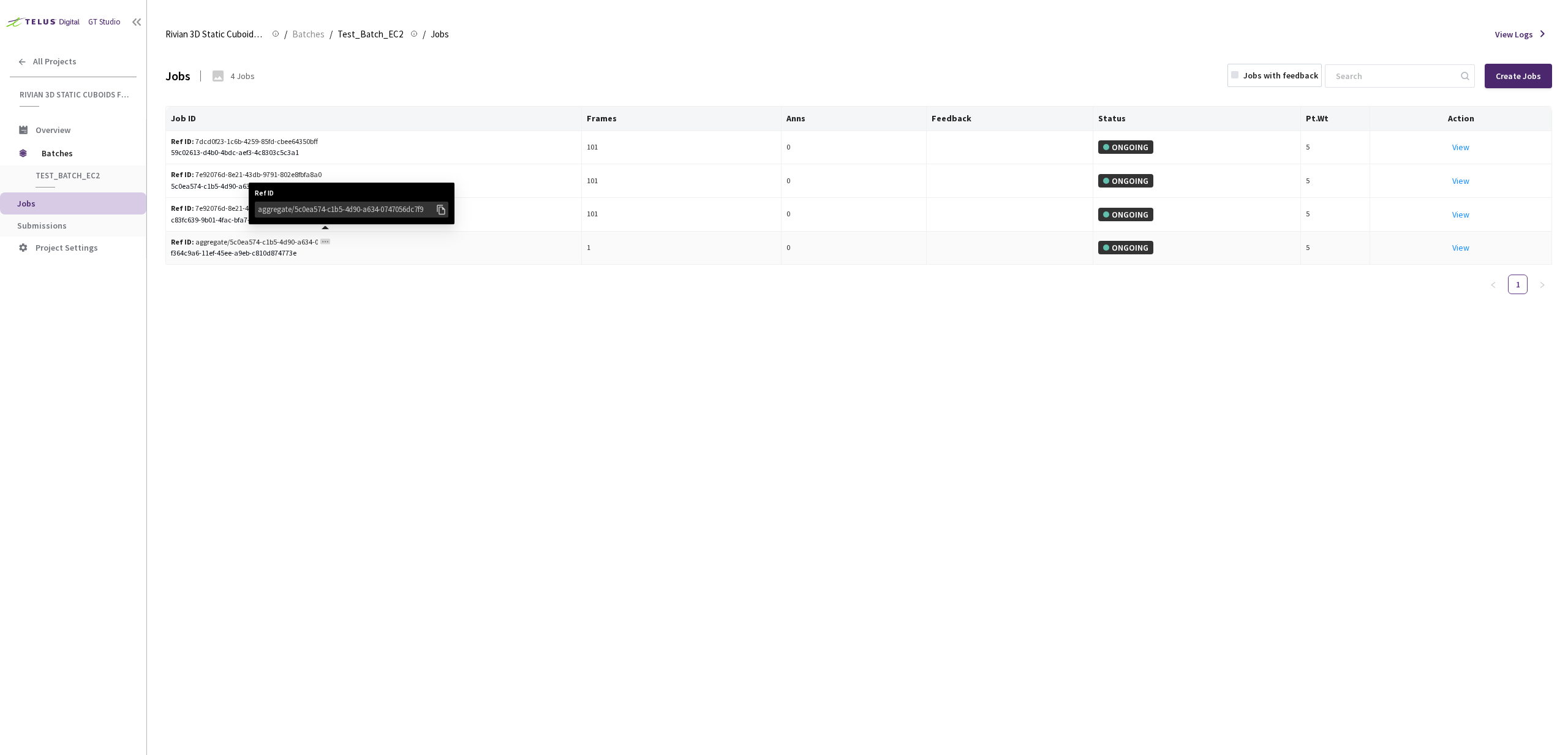
click at [439, 208] on icon at bounding box center [441, 210] width 12 height 14
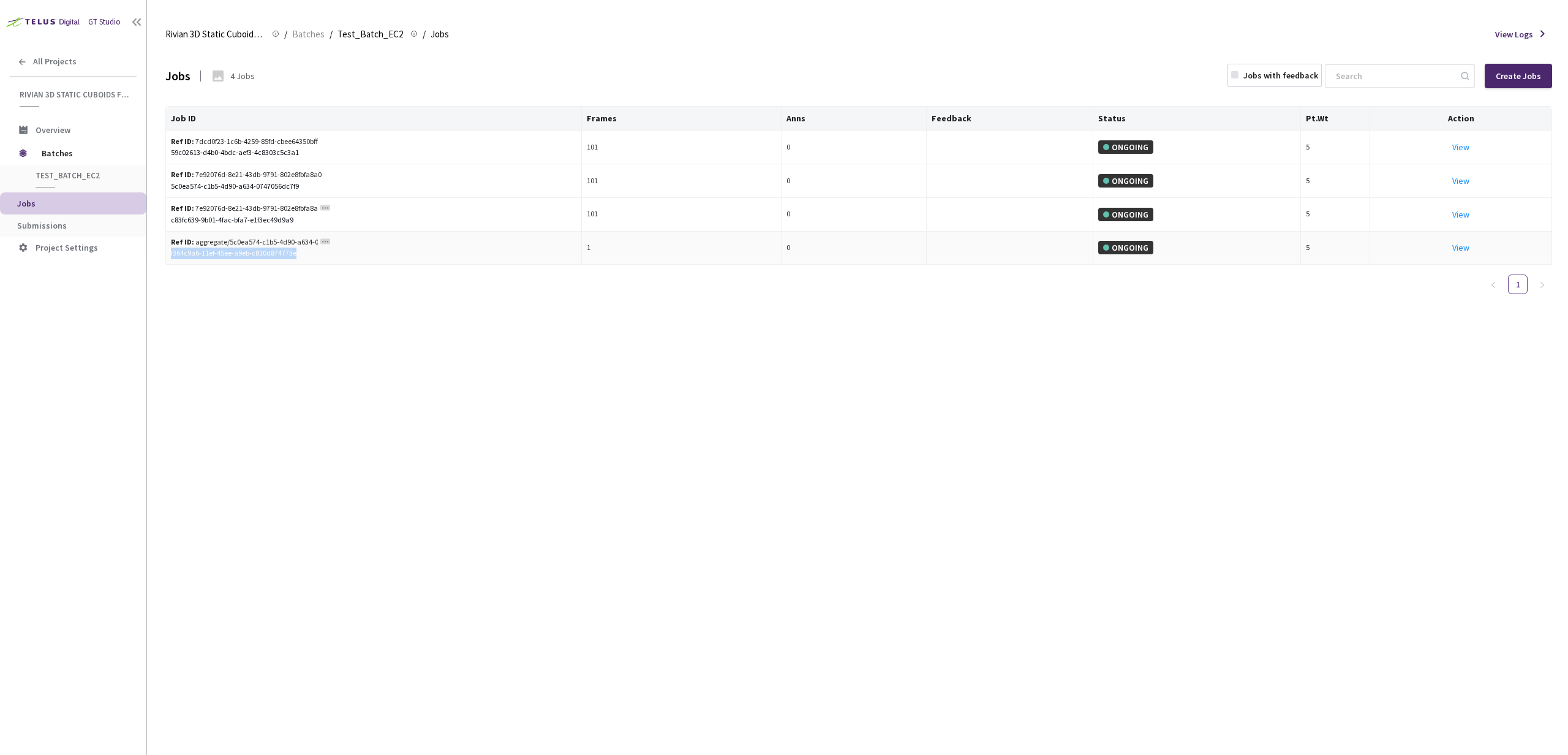
drag, startPoint x: 301, startPoint y: 254, endPoint x: 170, endPoint y: 255, distance: 131.0
click at [170, 255] on td "Ref ID: aggregate/5c0ea574-c1b5-4d90-a634-0747056dc7f9 Ref ID aggregate/5c0ea57…" at bounding box center [373, 248] width 415 height 33
copy div "f364c9a6-11ef-45ee-a9eb-c810d874773e"
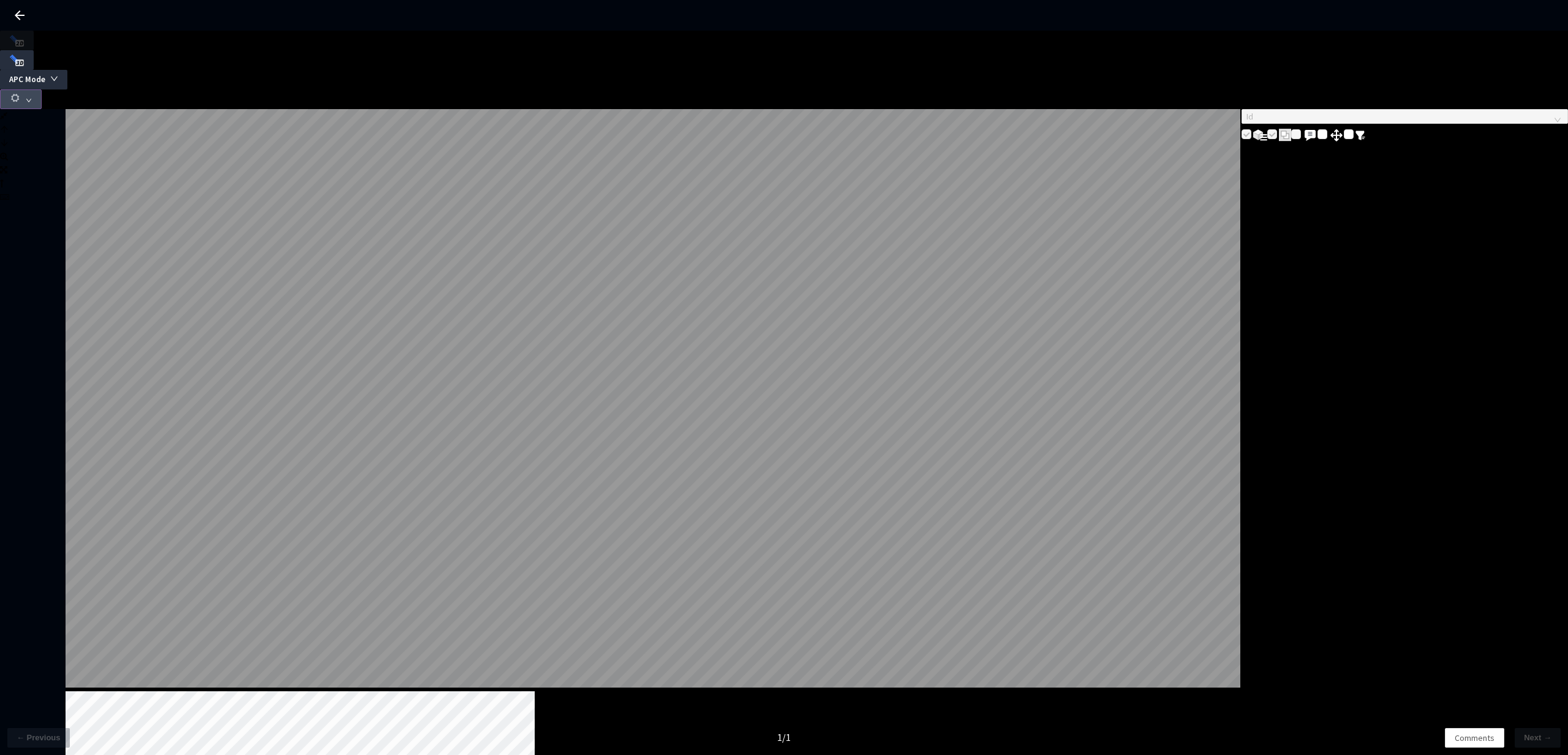
click at [21, 92] on icon "button" at bounding box center [15, 98] width 11 height 11
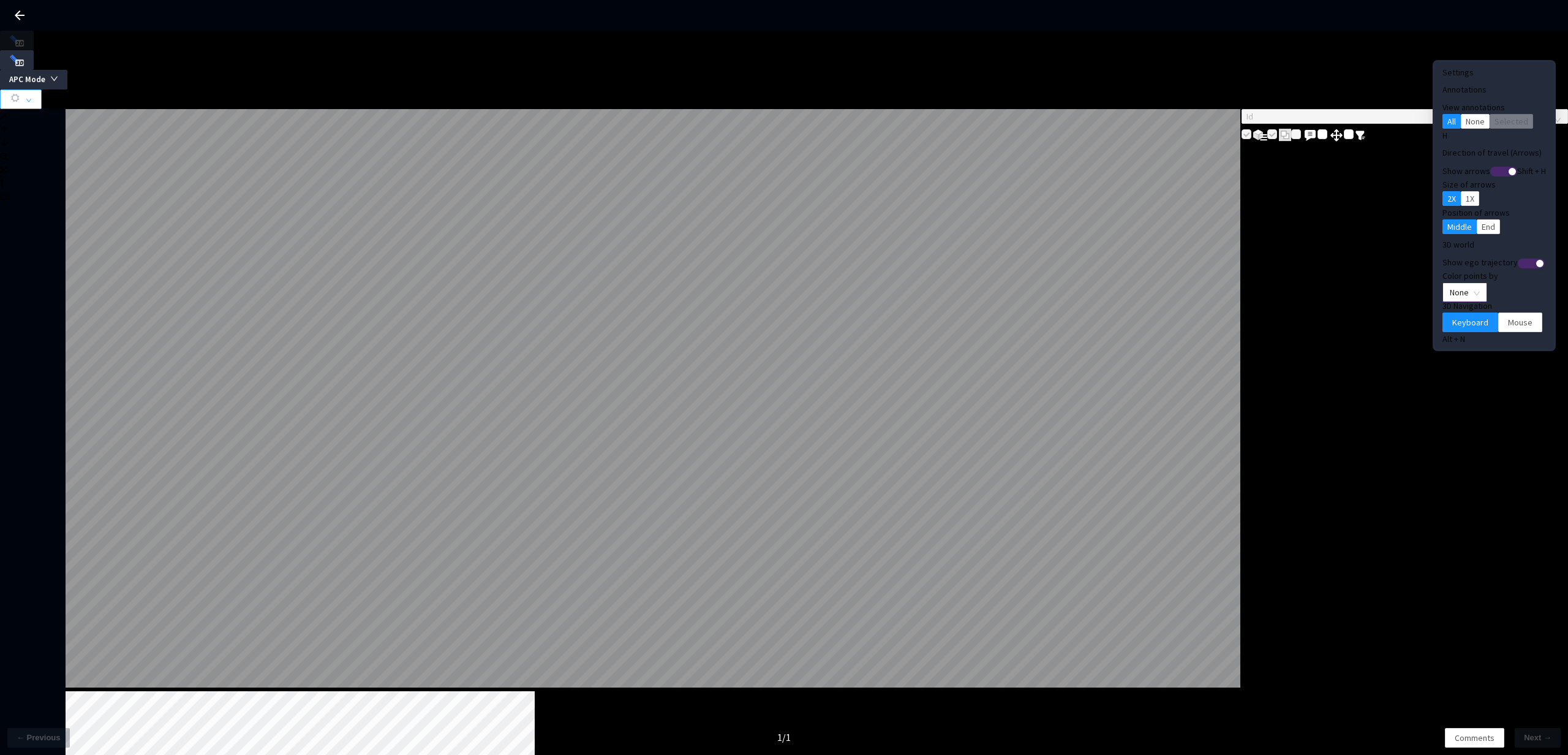
click at [1458, 283] on span "None" at bounding box center [1464, 292] width 30 height 18
click at [1450, 317] on div "Point Intensity" at bounding box center [1444, 310] width 41 height 14
click at [1508, 315] on span "Mouse" at bounding box center [1520, 322] width 25 height 14
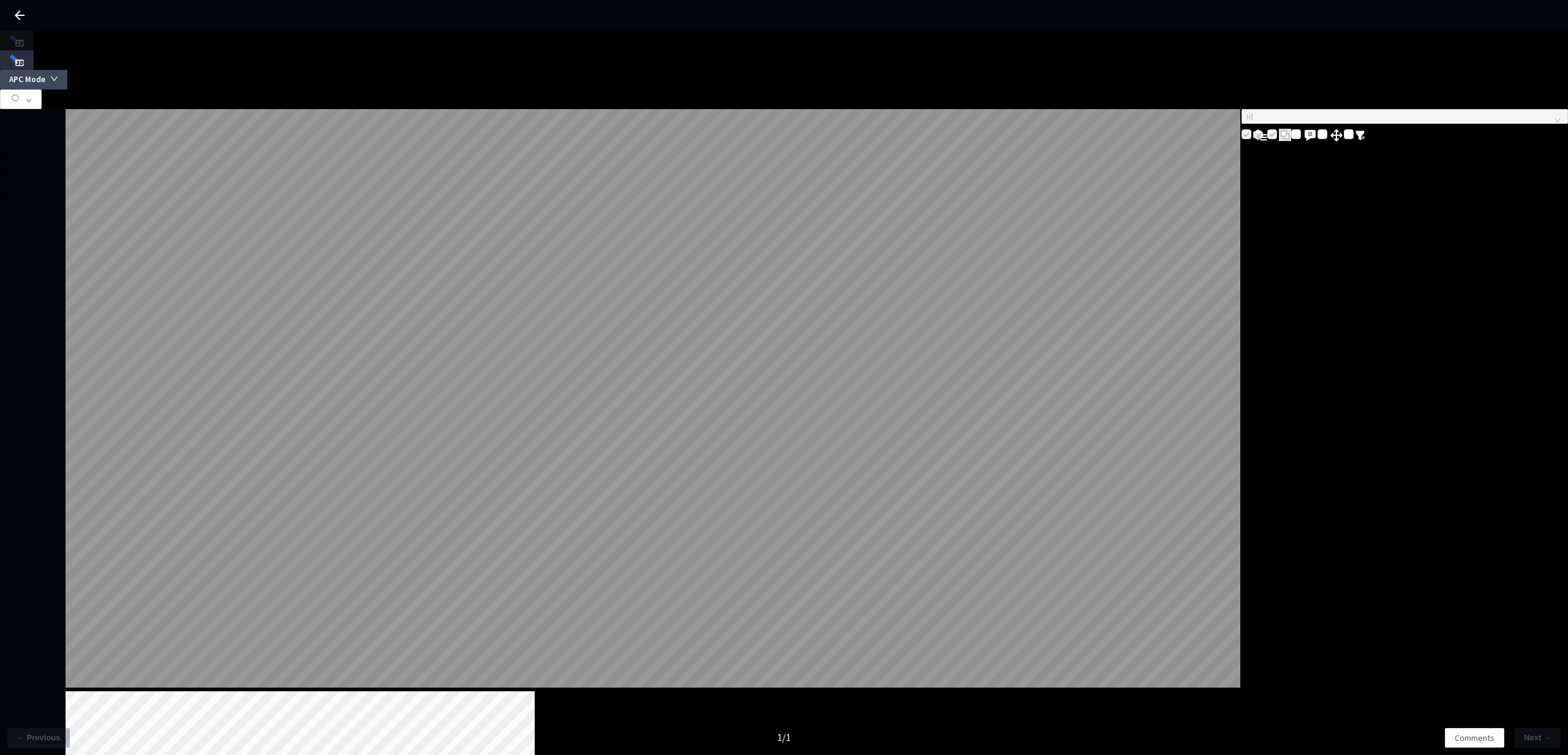
click at [45, 74] on span "APC Mode" at bounding box center [28, 79] width 36 height 12
click at [1477, 71] on span "Select Region" at bounding box center [1489, 74] width 58 height 15
click at [76, 70] on button "button" at bounding box center [69, 79] width 15 height 20
click at [1489, 103] on span "Full Frame" at bounding box center [1481, 98] width 44 height 15
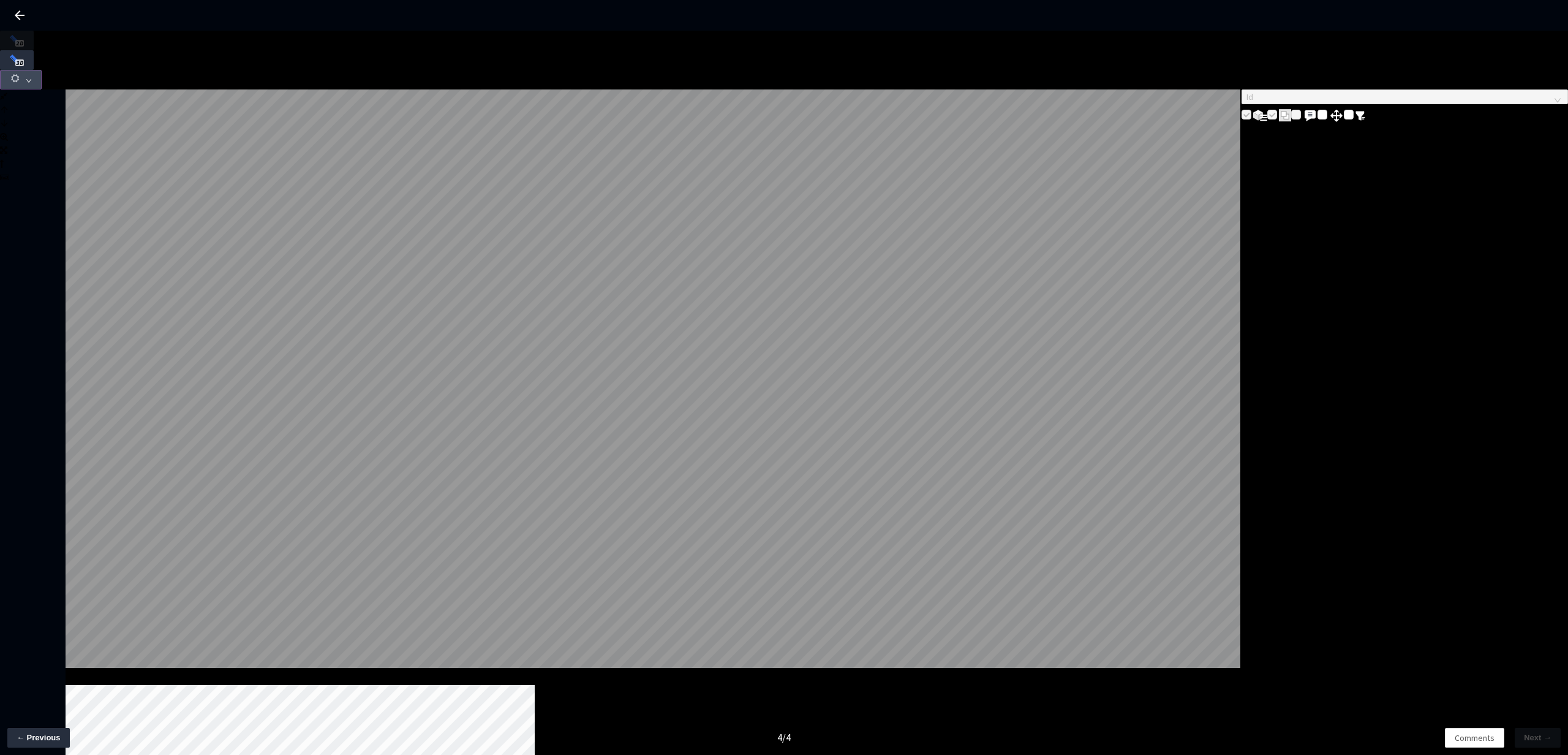
click at [41, 70] on button "button" at bounding box center [20, 79] width 41 height 20
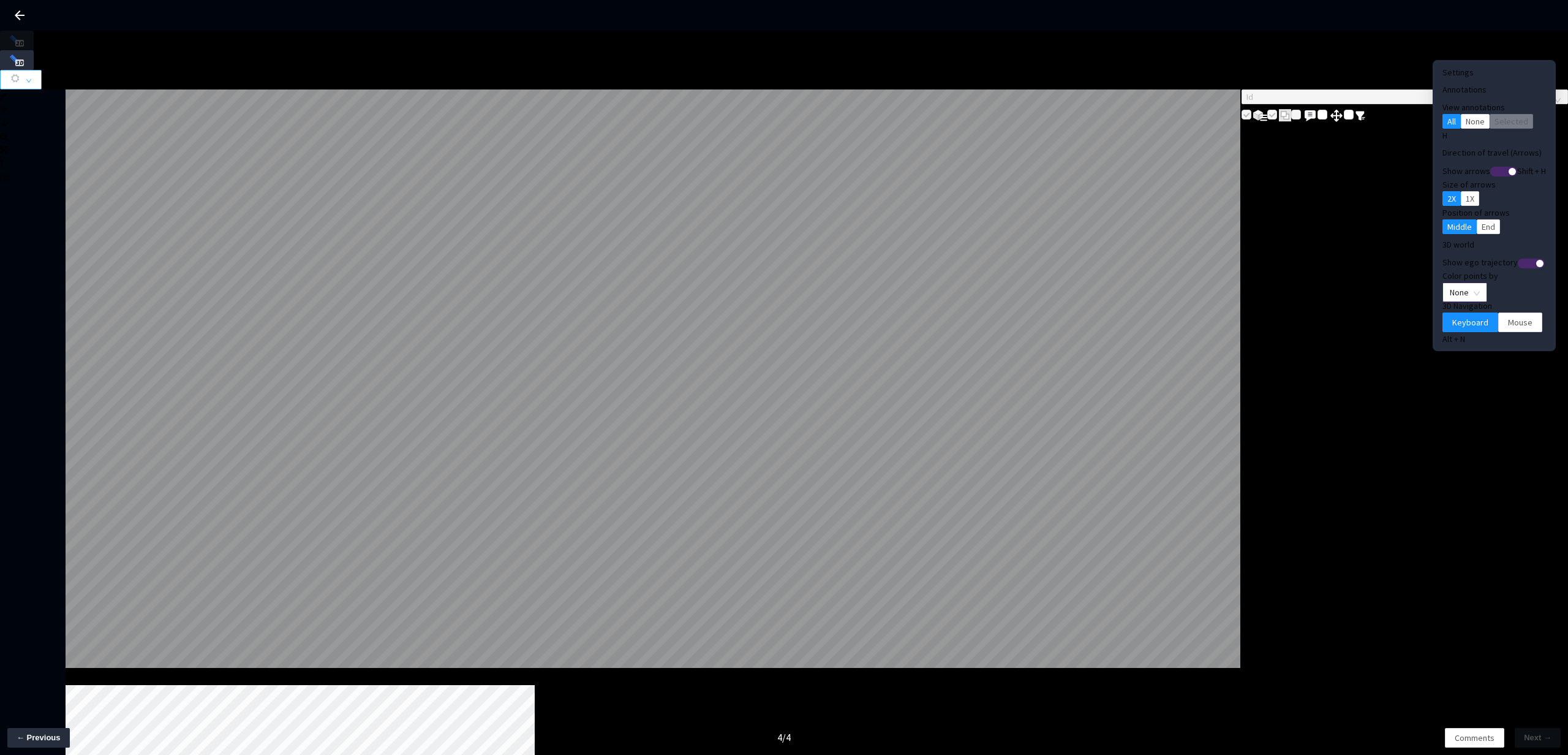
click at [1449, 283] on span "None" at bounding box center [1464, 292] width 30 height 18
click at [1451, 317] on div "Point Intensity" at bounding box center [1444, 310] width 41 height 14
click at [1508, 315] on span "Mouse" at bounding box center [1520, 322] width 25 height 14
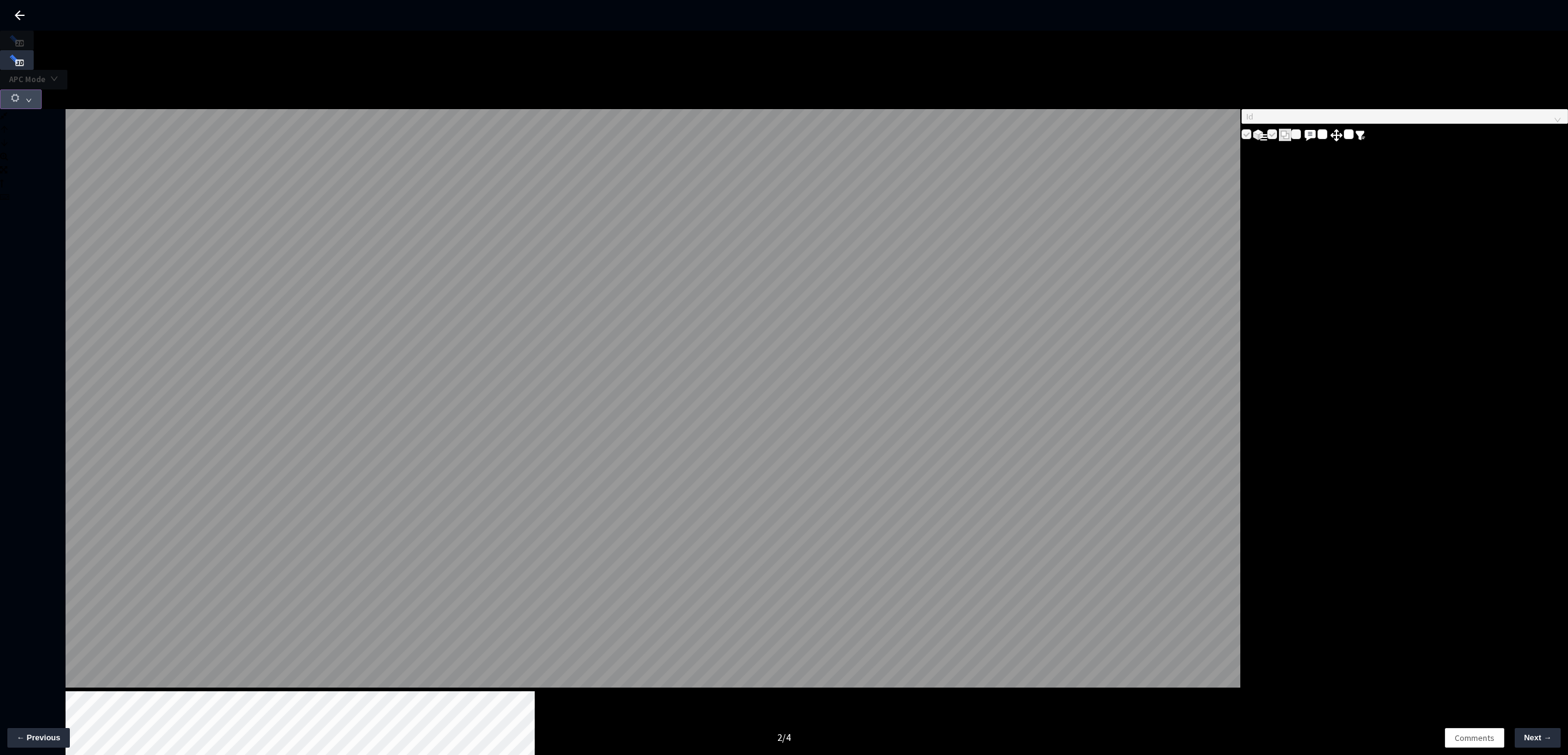
click at [41, 90] on button "button" at bounding box center [20, 99] width 41 height 20
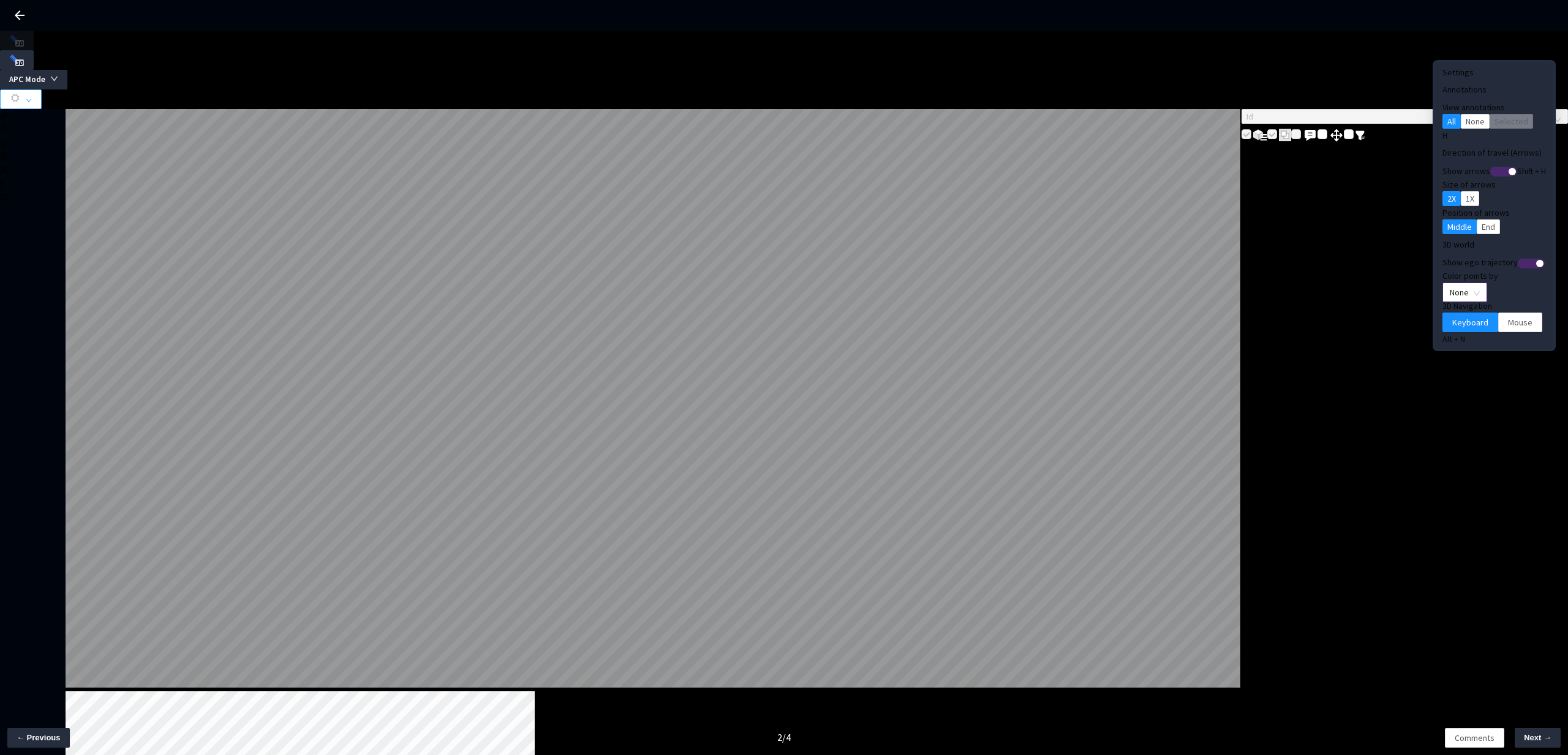
click at [1449, 283] on span "None" at bounding box center [1464, 292] width 30 height 18
click at [1433, 317] on div "Point Intensity" at bounding box center [1444, 310] width 41 height 14
click at [1508, 315] on span "Mouse" at bounding box center [1520, 322] width 25 height 14
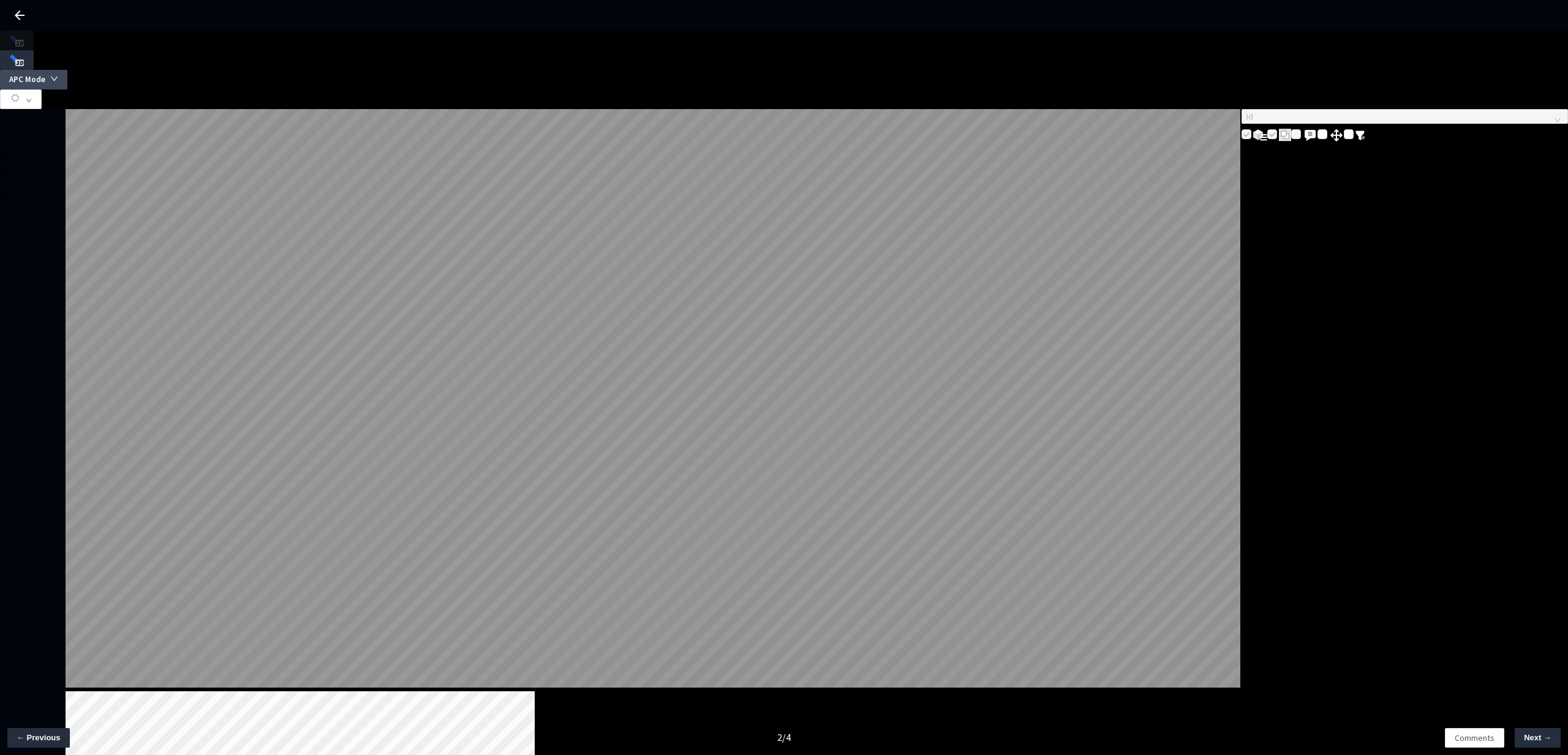
click at [58, 75] on icon "down" at bounding box center [54, 79] width 8 height 8
click at [1487, 98] on span "Full Frame" at bounding box center [1481, 98] width 44 height 15
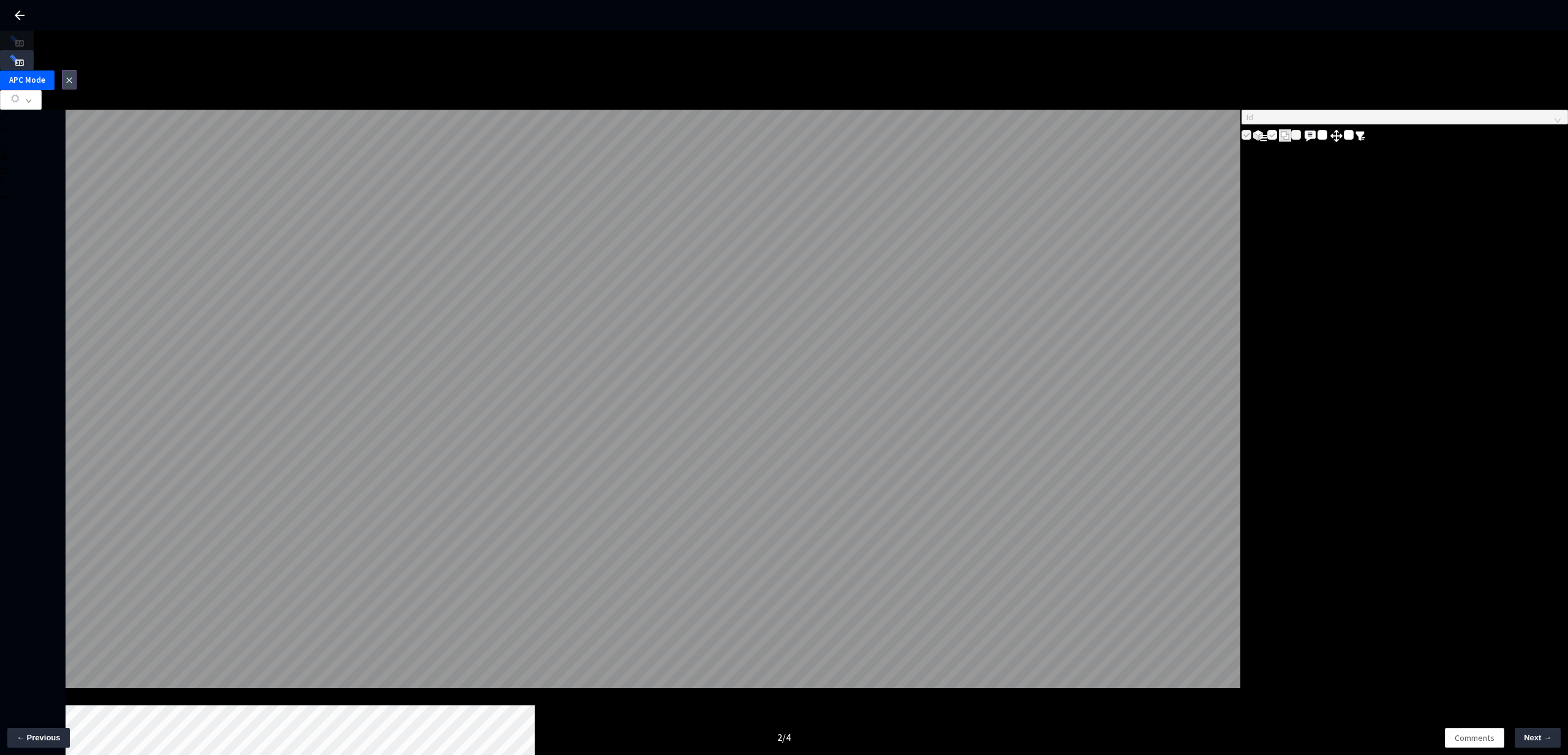
click at [76, 70] on button "button" at bounding box center [69, 79] width 15 height 20
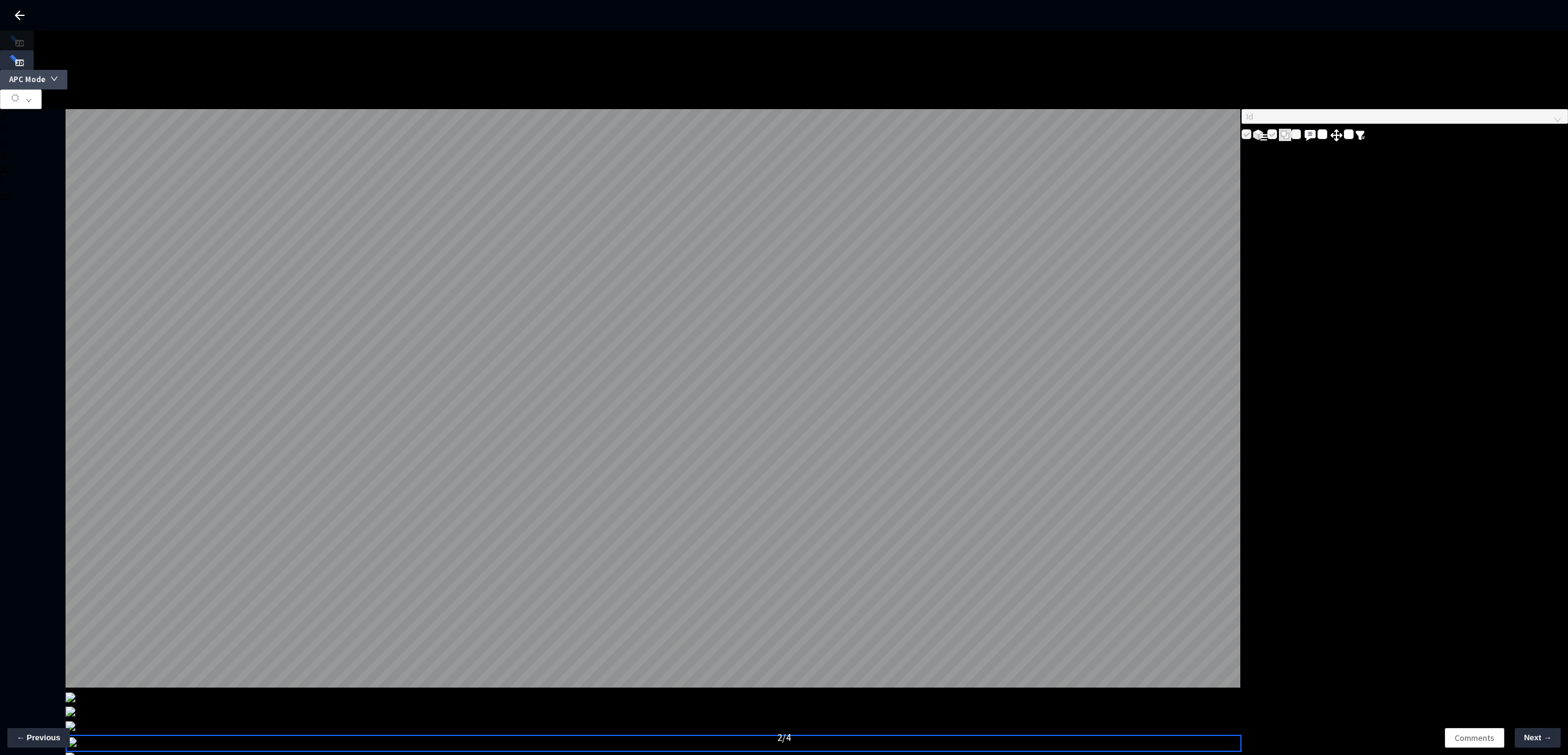
click at [58, 75] on icon "down" at bounding box center [54, 79] width 8 height 8
click at [1495, 97] on span "Full Frame" at bounding box center [1481, 98] width 44 height 15
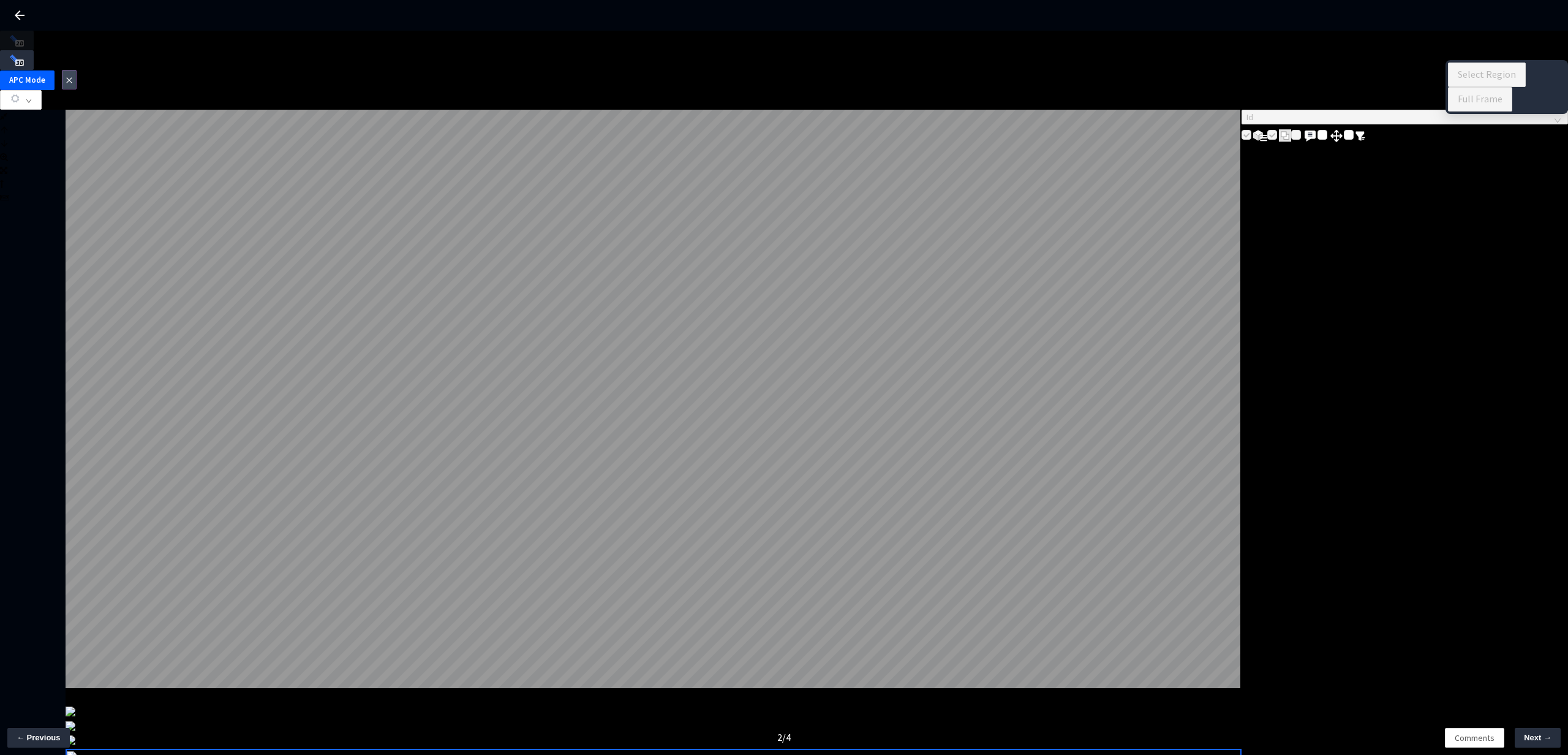
click at [73, 76] on icon "close" at bounding box center [69, 80] width 7 height 7
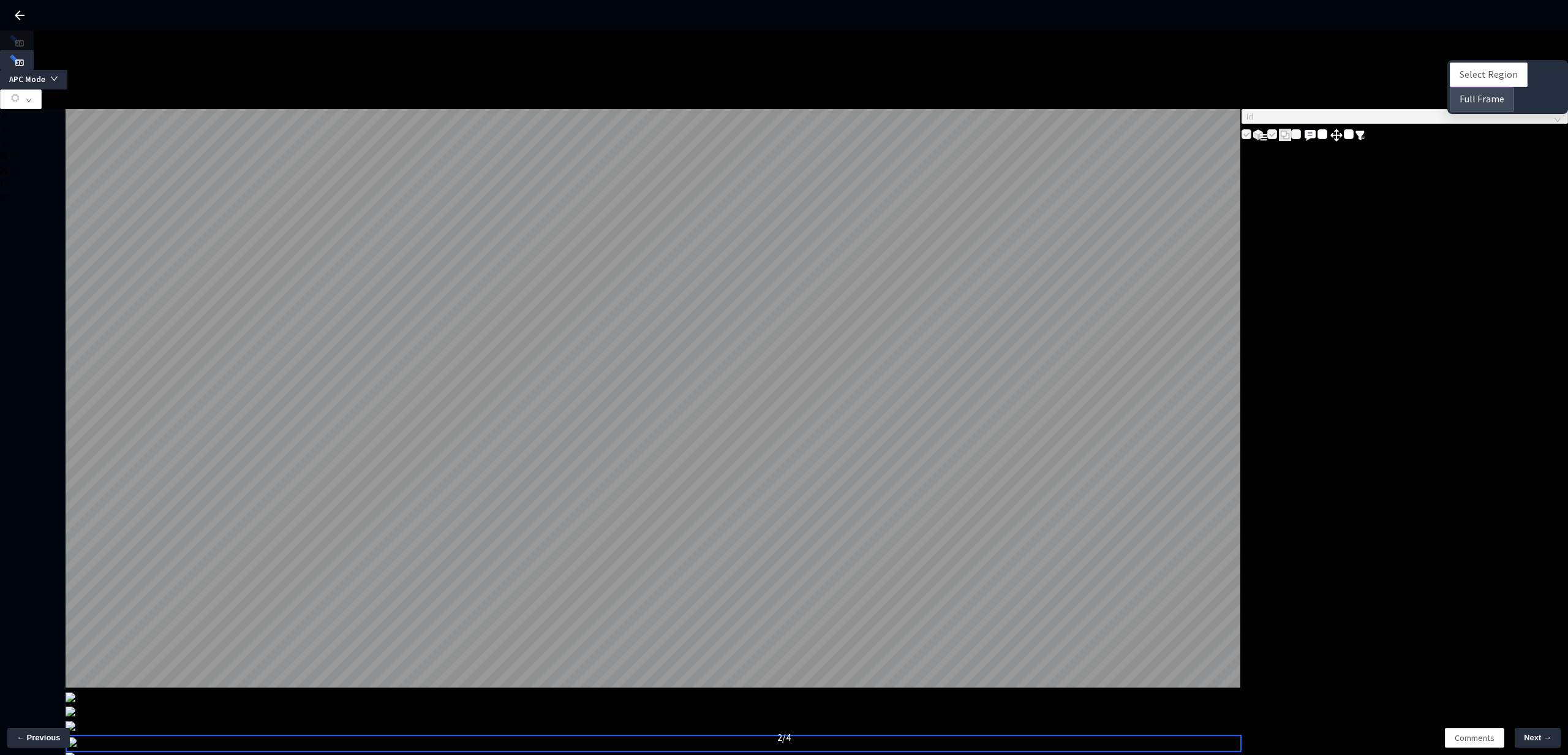
click at [1497, 98] on button "Full Frame" at bounding box center [1481, 100] width 64 height 25
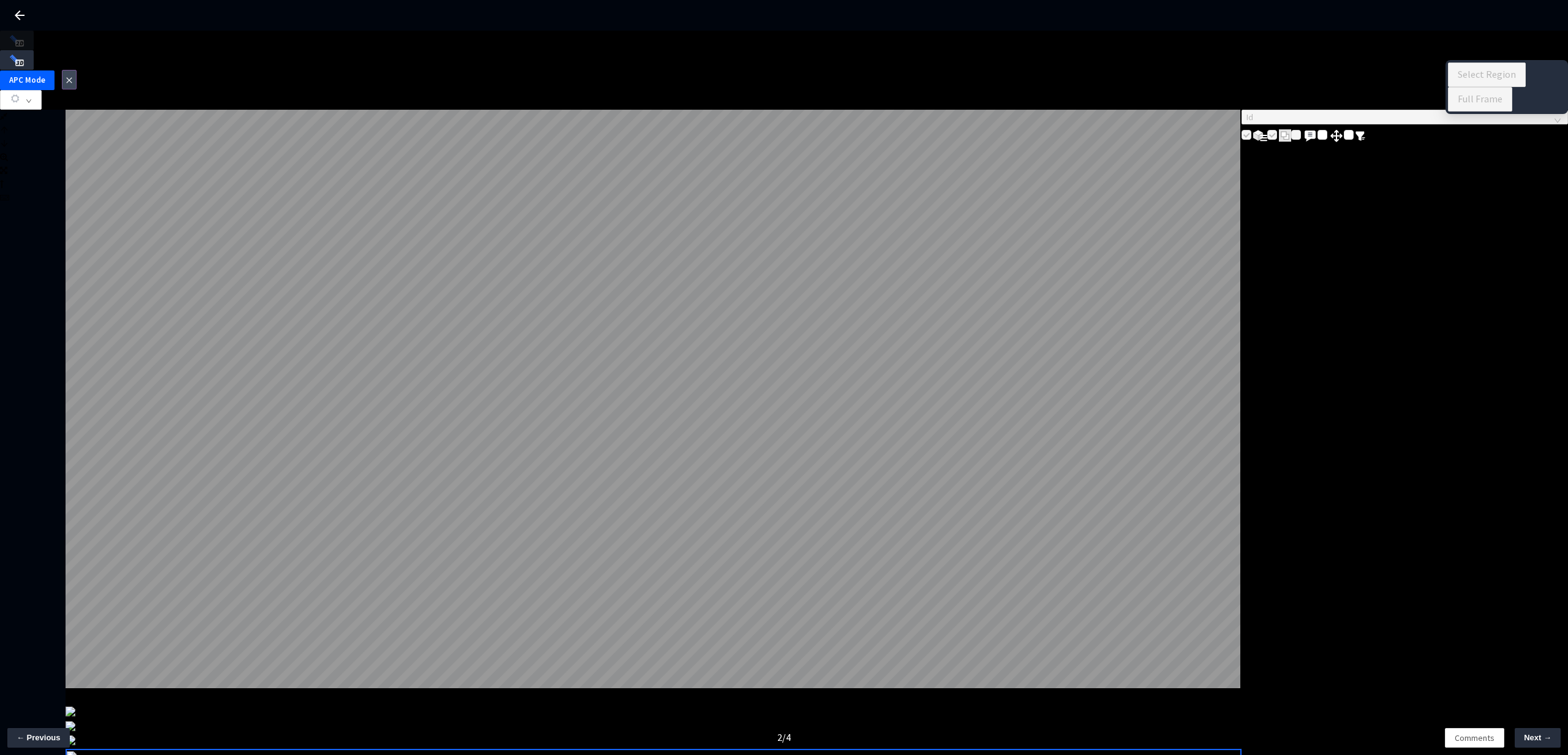
click at [73, 76] on icon "close" at bounding box center [69, 80] width 7 height 7
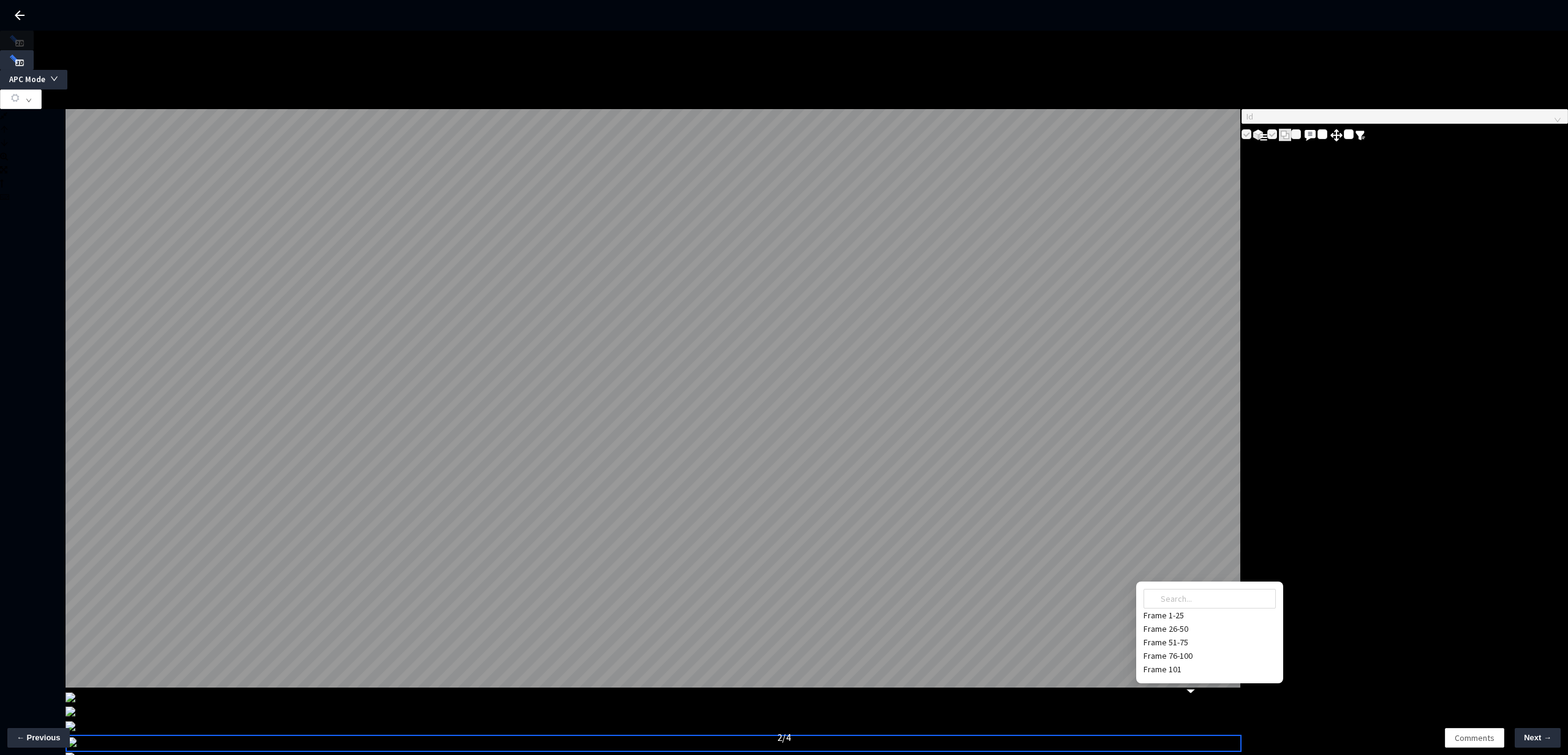
click at [1171, 663] on div "Frame 101" at bounding box center [1209, 669] width 132 height 14
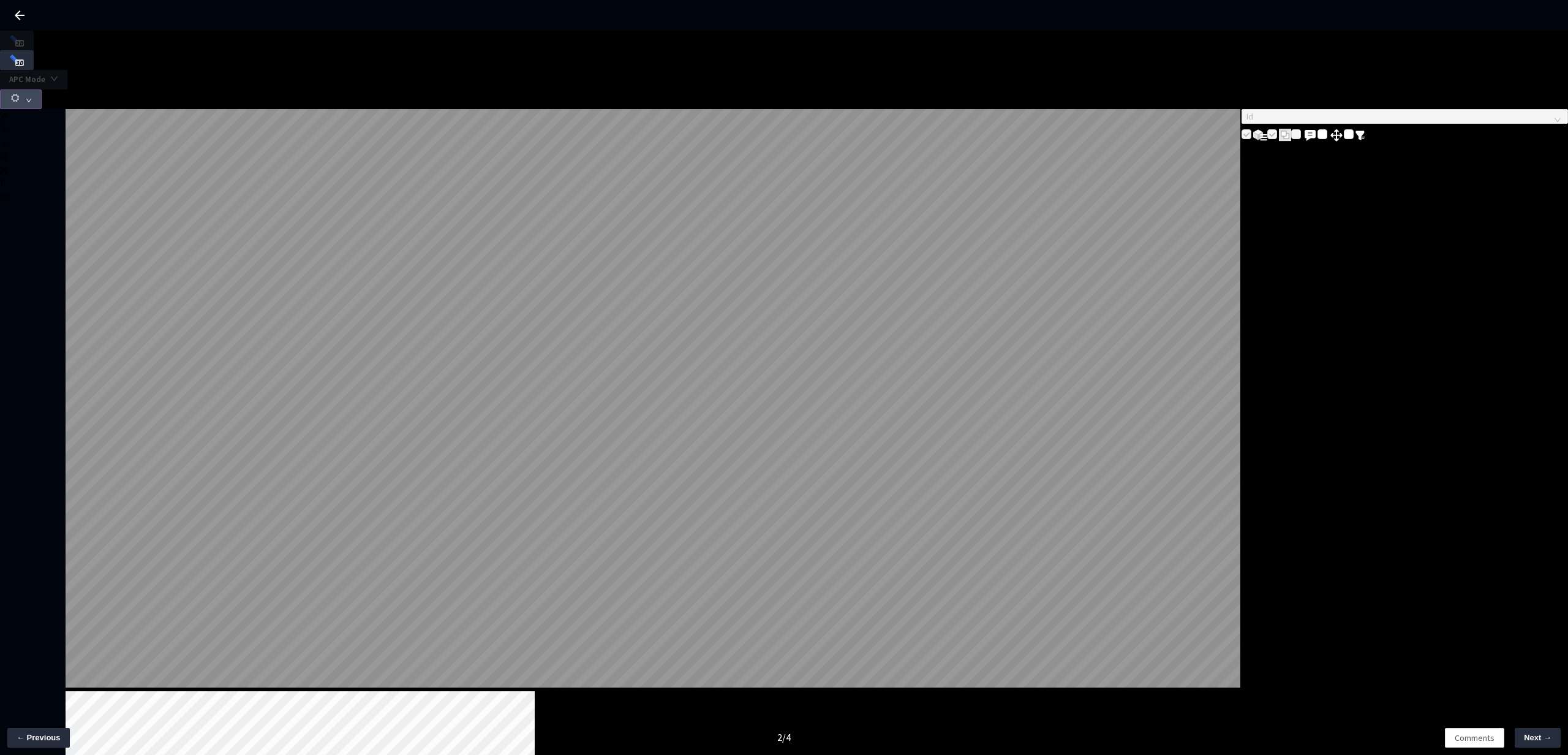
click at [32, 98] on icon "down" at bounding box center [28, 100] width 6 height 6
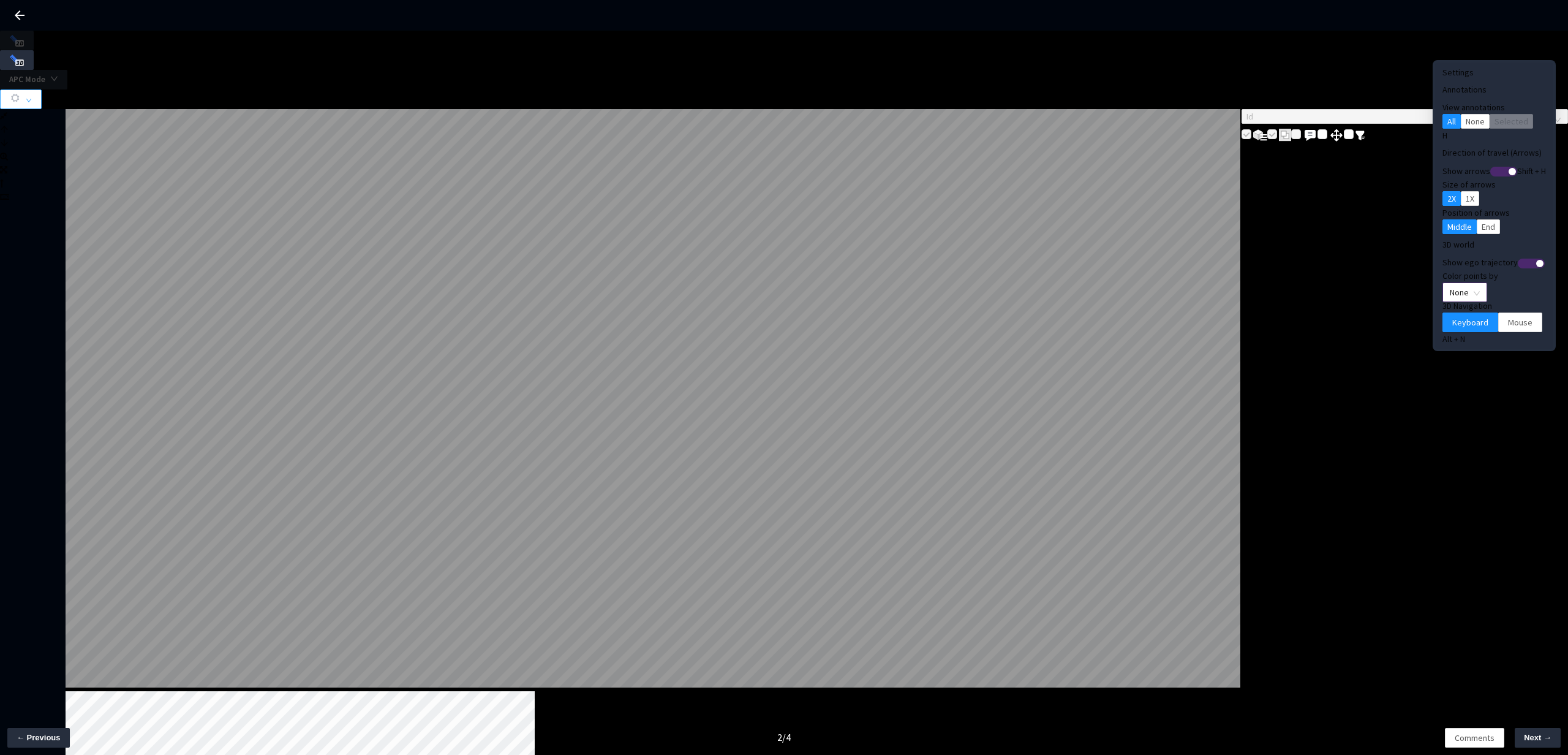
click at [1449, 283] on span "None" at bounding box center [1464, 292] width 30 height 18
click at [1441, 317] on div "Point Intensity" at bounding box center [1444, 310] width 41 height 14
click at [1498, 312] on button "Mouse" at bounding box center [1520, 322] width 44 height 20
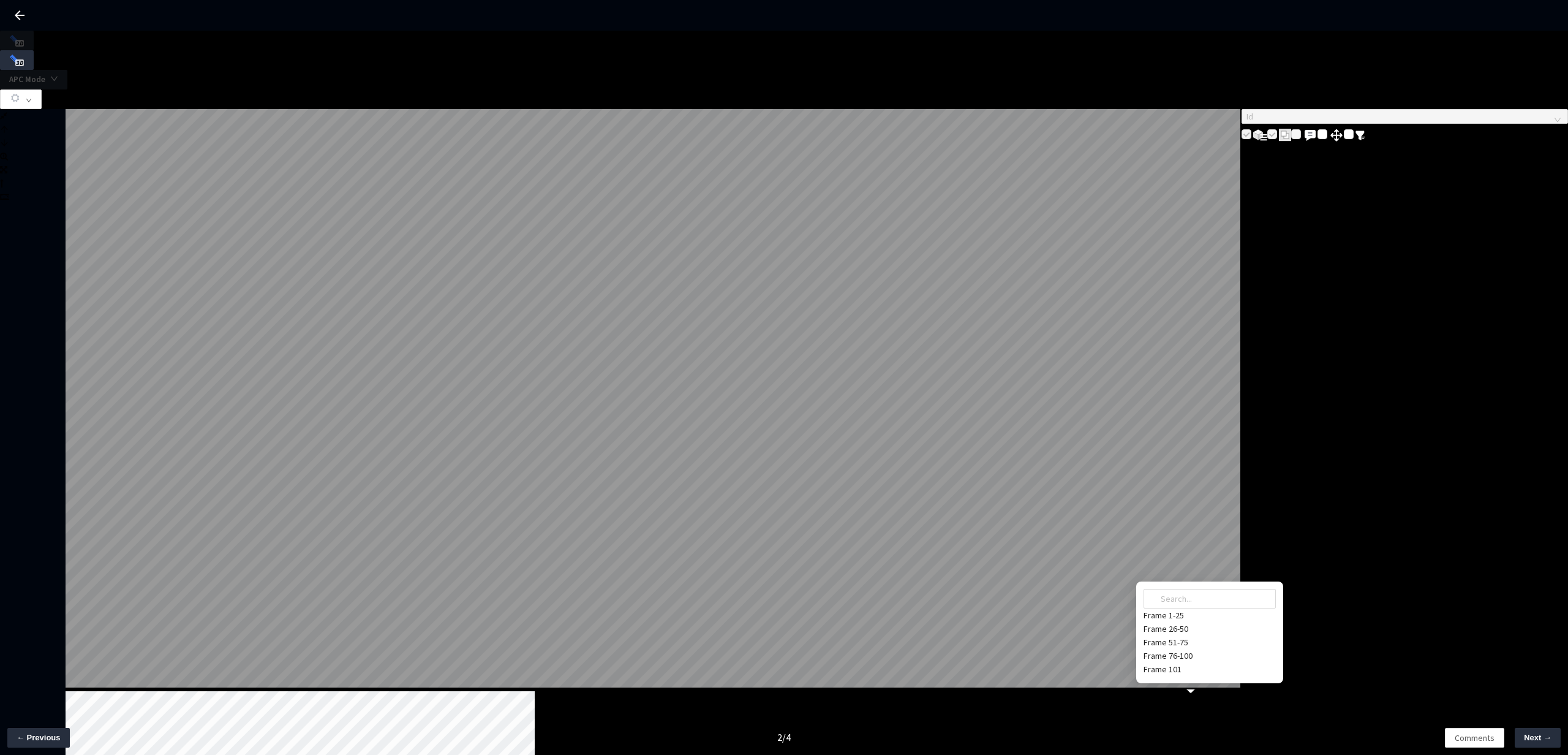
click at [1177, 663] on div "Frame 101" at bounding box center [1209, 669] width 132 height 14
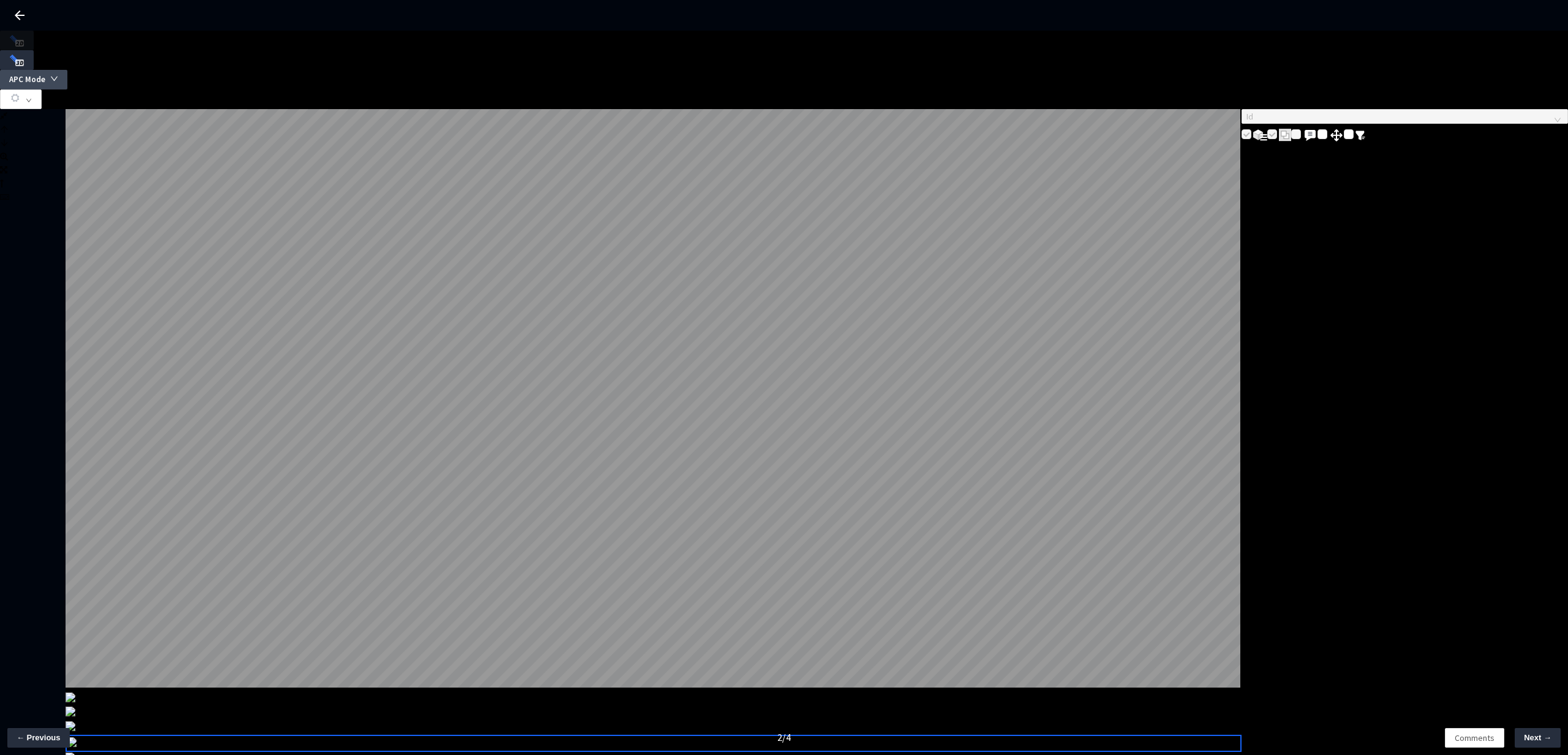
click at [68, 70] on button "APC Mode" at bounding box center [33, 79] width 68 height 20
click at [1481, 103] on span "Full Frame" at bounding box center [1481, 98] width 44 height 15
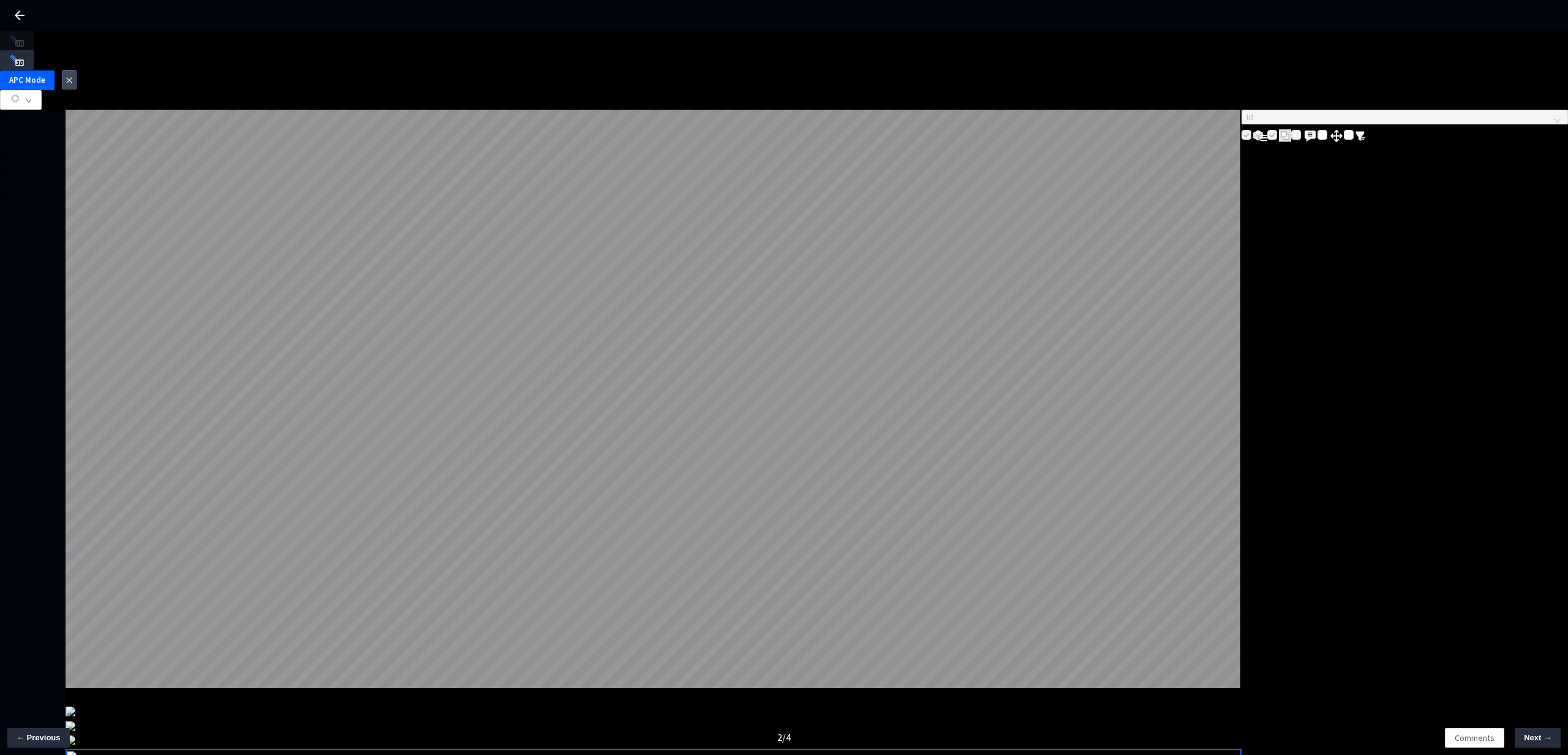
click at [76, 70] on button "button" at bounding box center [69, 79] width 15 height 20
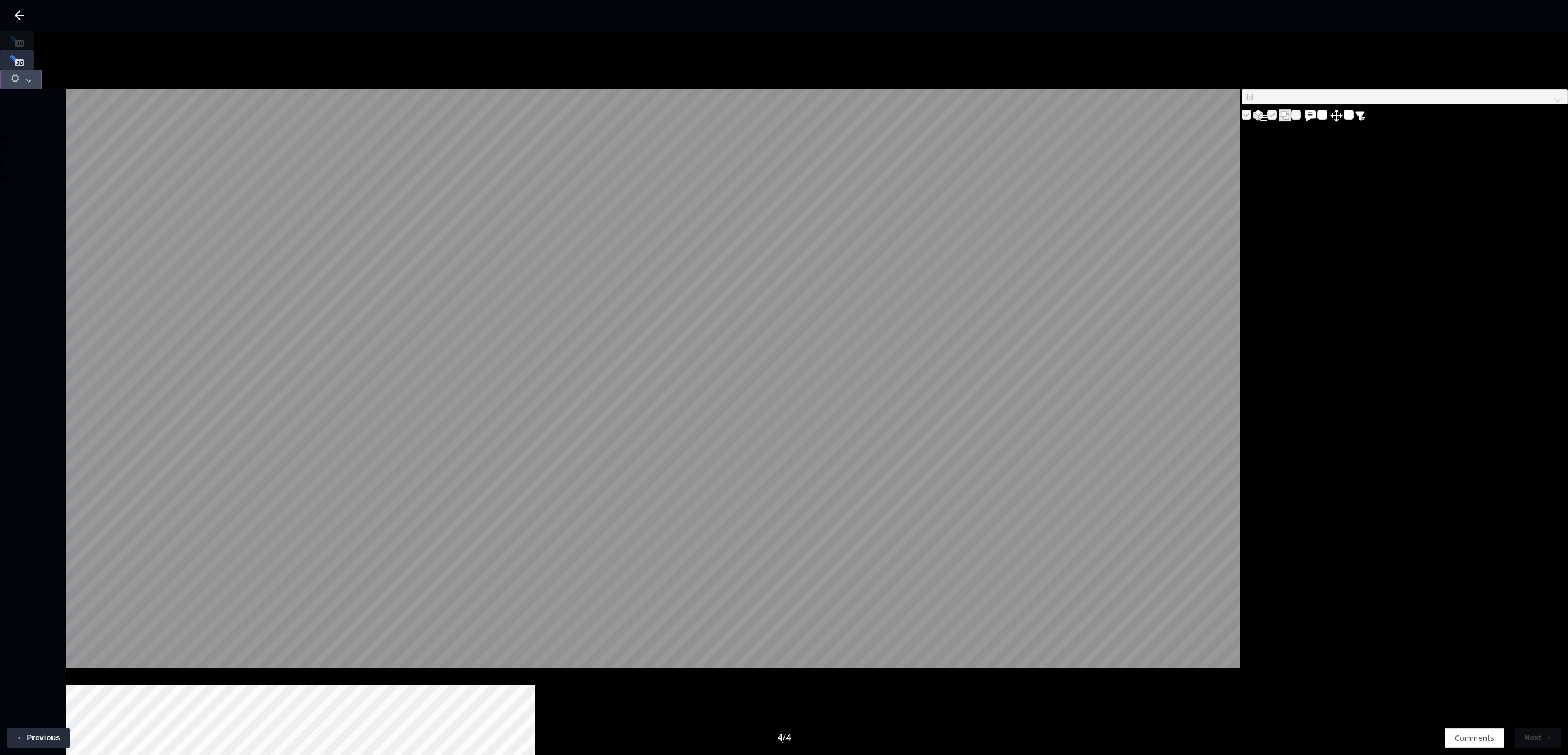
click at [41, 70] on button "button" at bounding box center [20, 79] width 41 height 20
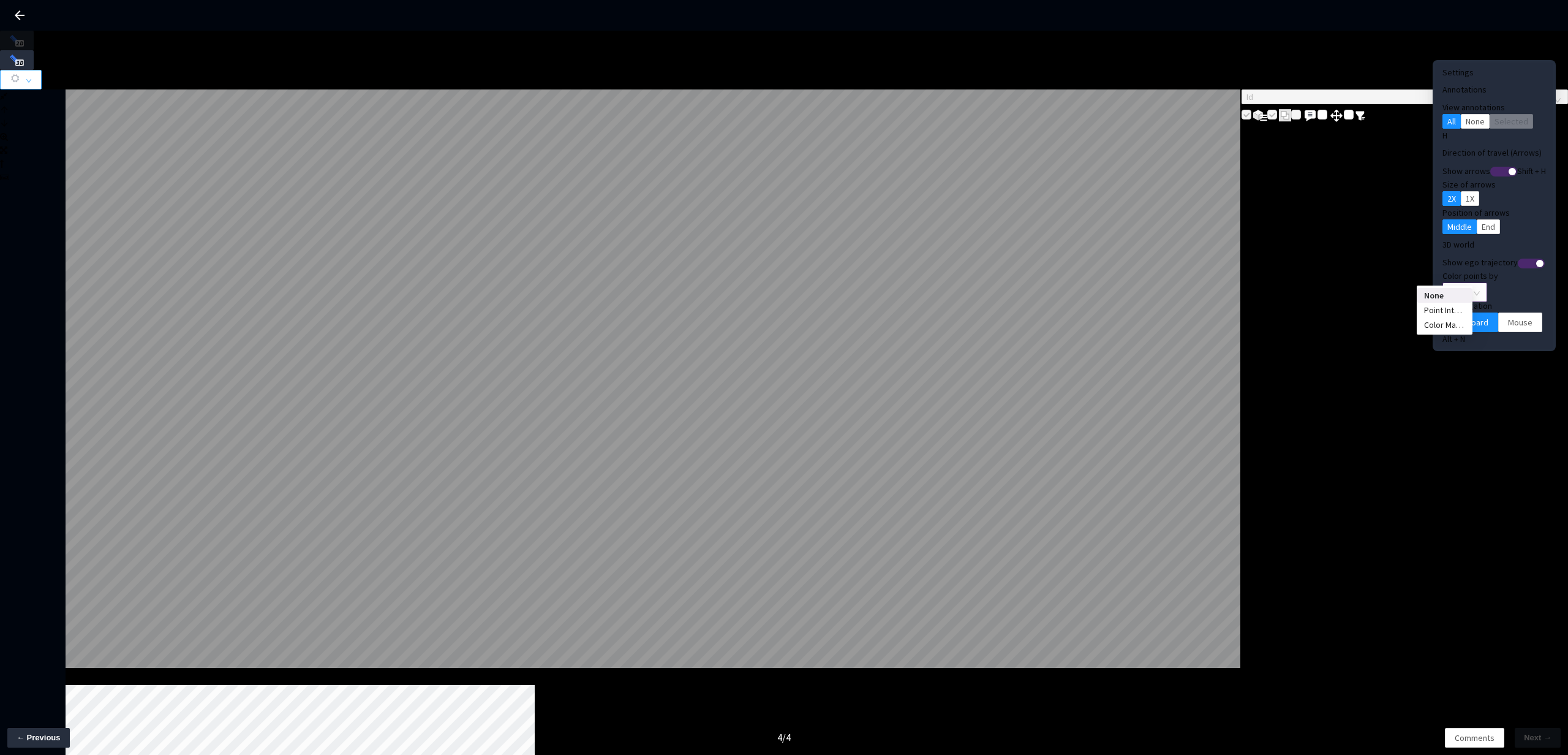
click at [1449, 283] on span "None" at bounding box center [1464, 292] width 30 height 18
click at [1450, 317] on div "Point Intensity" at bounding box center [1444, 310] width 41 height 14
click at [1508, 315] on span "Mouse" at bounding box center [1520, 322] width 25 height 14
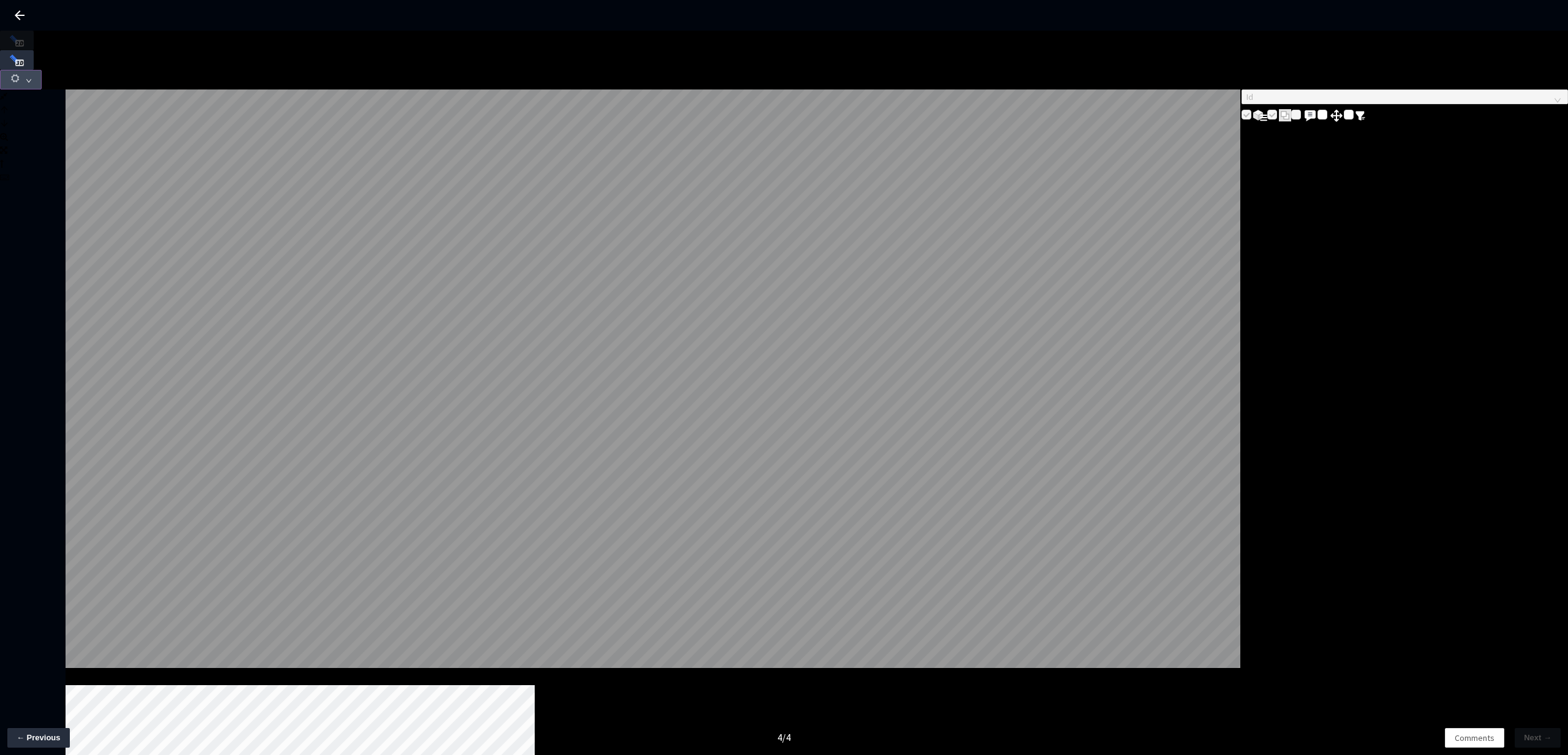
click at [41, 70] on button "button" at bounding box center [20, 79] width 41 height 20
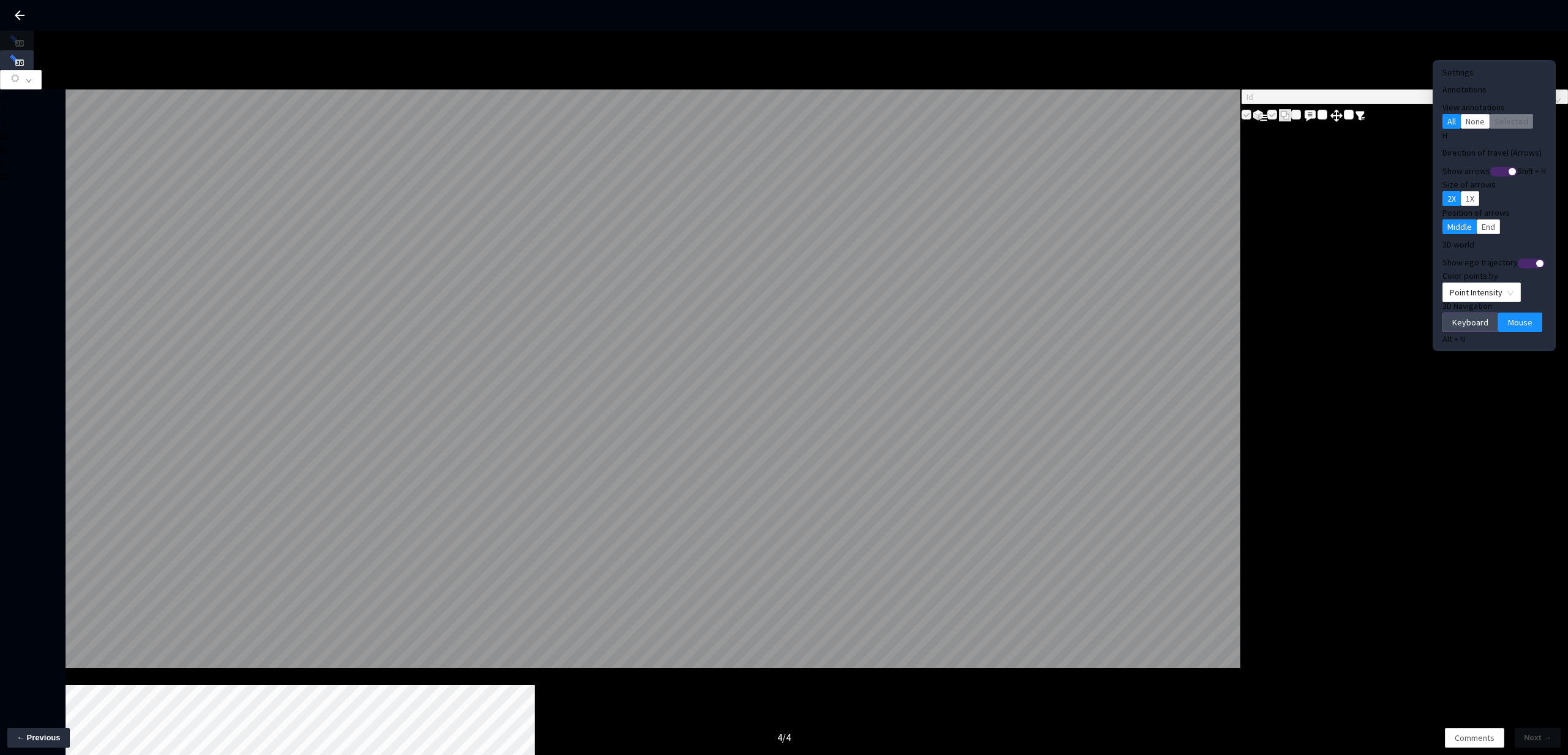
click at [1452, 315] on span "Keyboard" at bounding box center [1471, 322] width 36 height 14
click at [1498, 312] on button "Mouse" at bounding box center [1520, 322] width 44 height 20
